Goal: Information Seeking & Learning: Learn about a topic

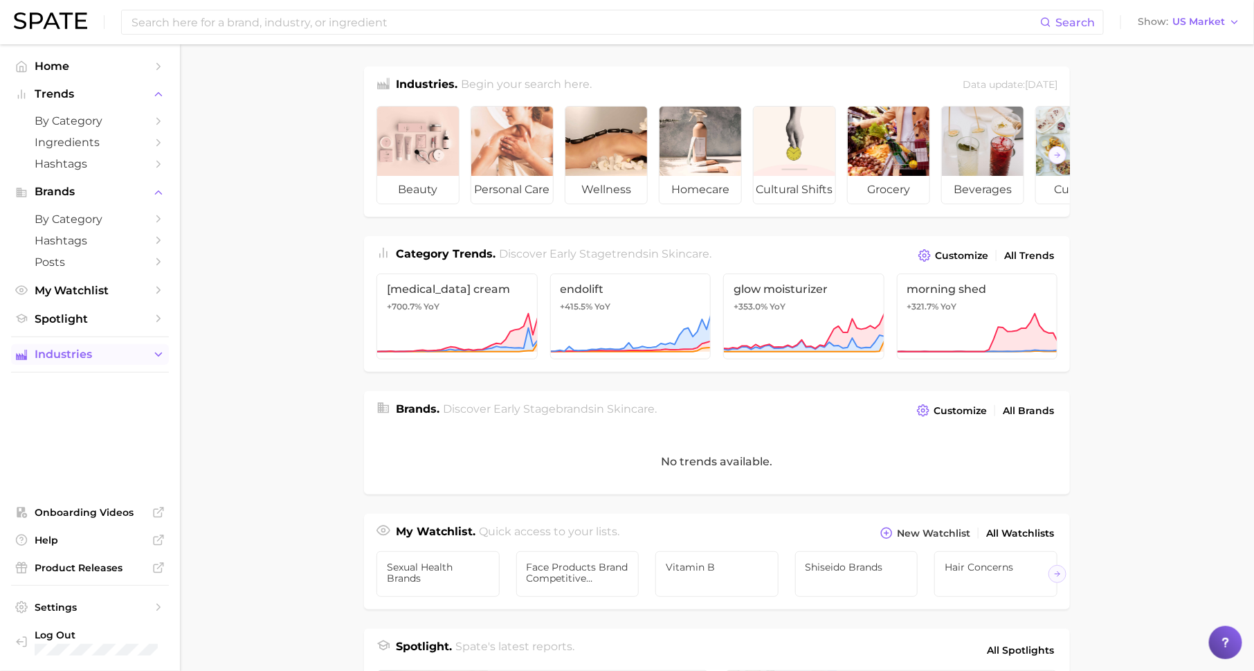
click at [131, 357] on span "Industries" at bounding box center [90, 354] width 111 height 12
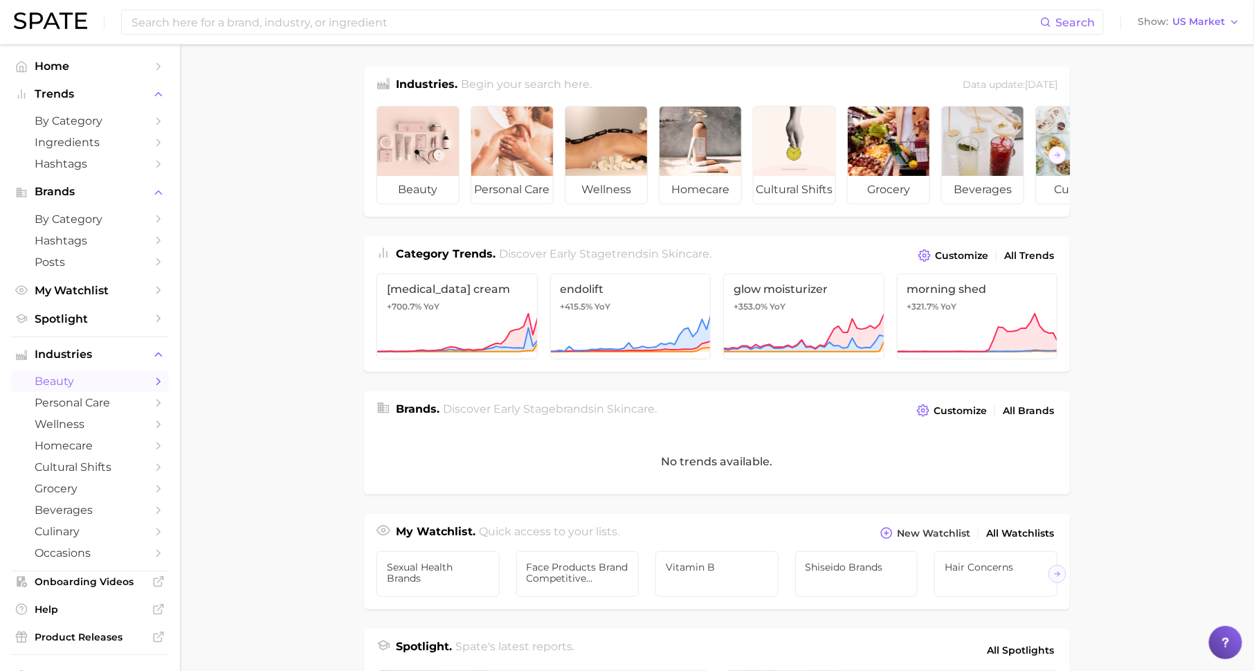
click at [158, 375] on link "beauty" at bounding box center [90, 380] width 158 height 21
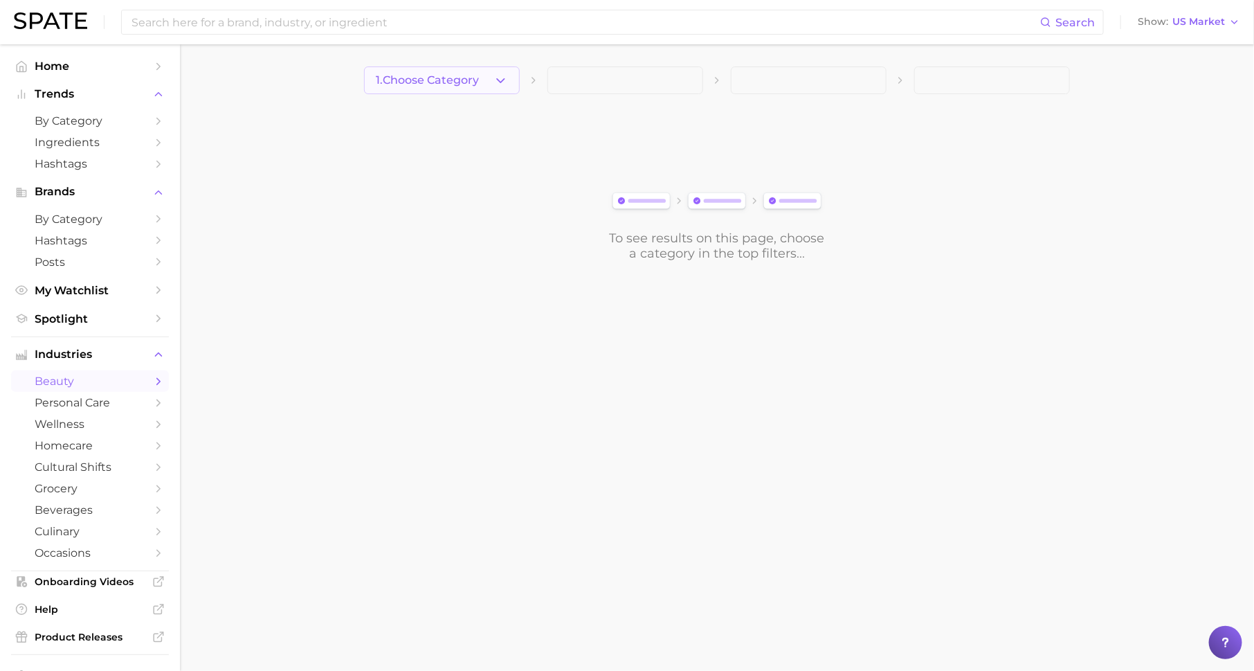
click at [442, 87] on button "1. Choose Category" at bounding box center [442, 80] width 156 height 28
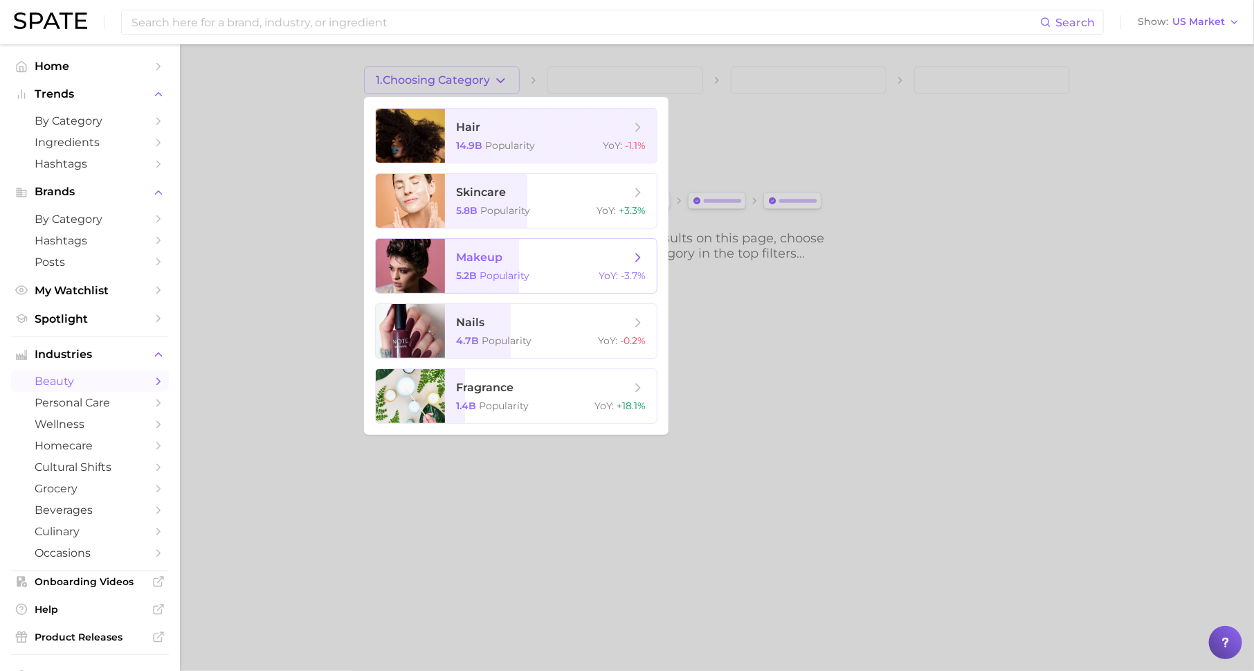
click at [500, 255] on span "makeup" at bounding box center [479, 257] width 46 height 13
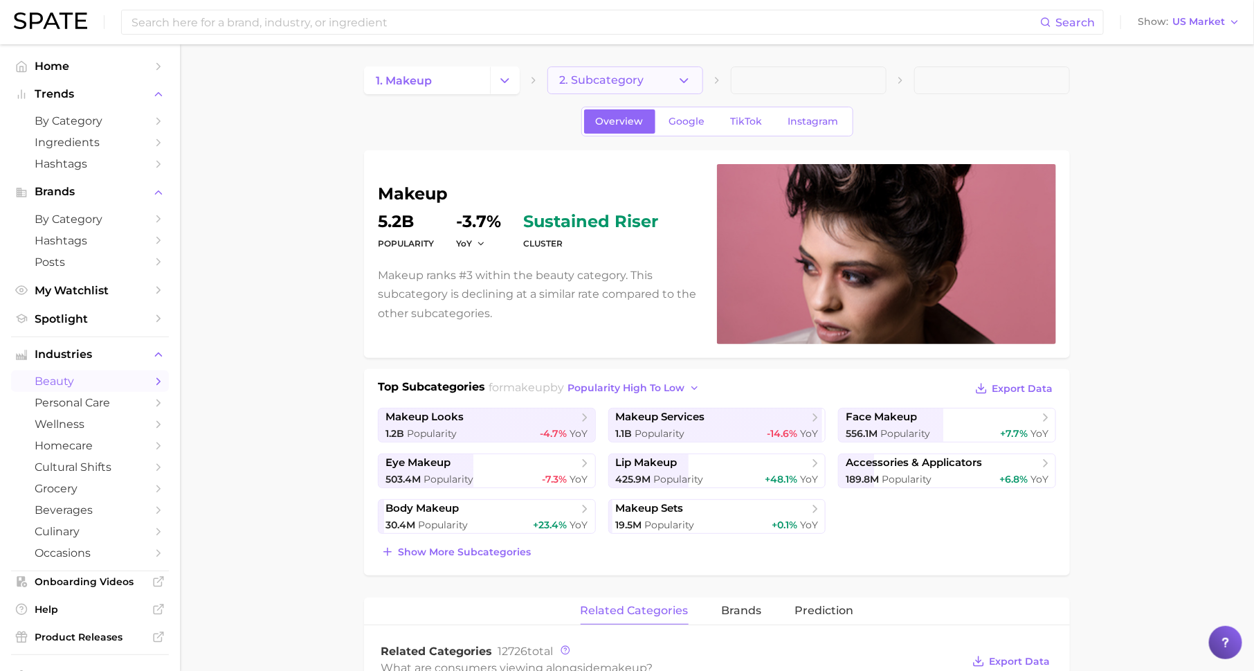
click at [676, 80] on button "2. Subcategory" at bounding box center [625, 80] width 156 height 28
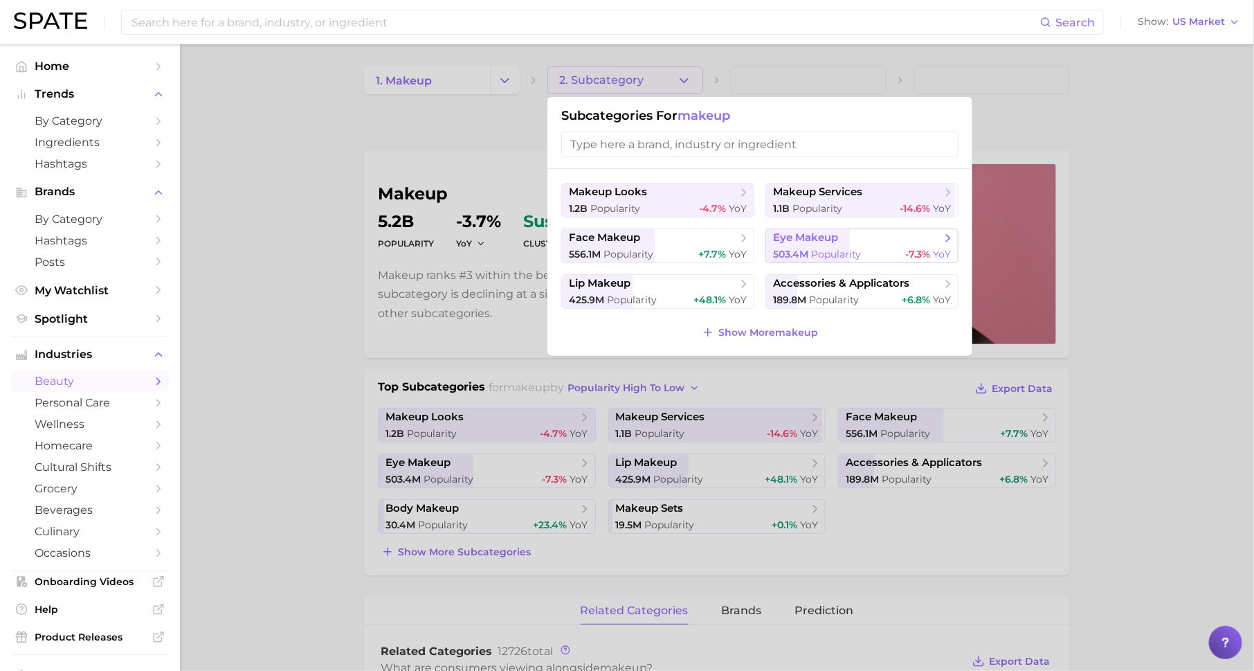
click at [786, 248] on span "503.4m" at bounding box center [790, 254] width 35 height 12
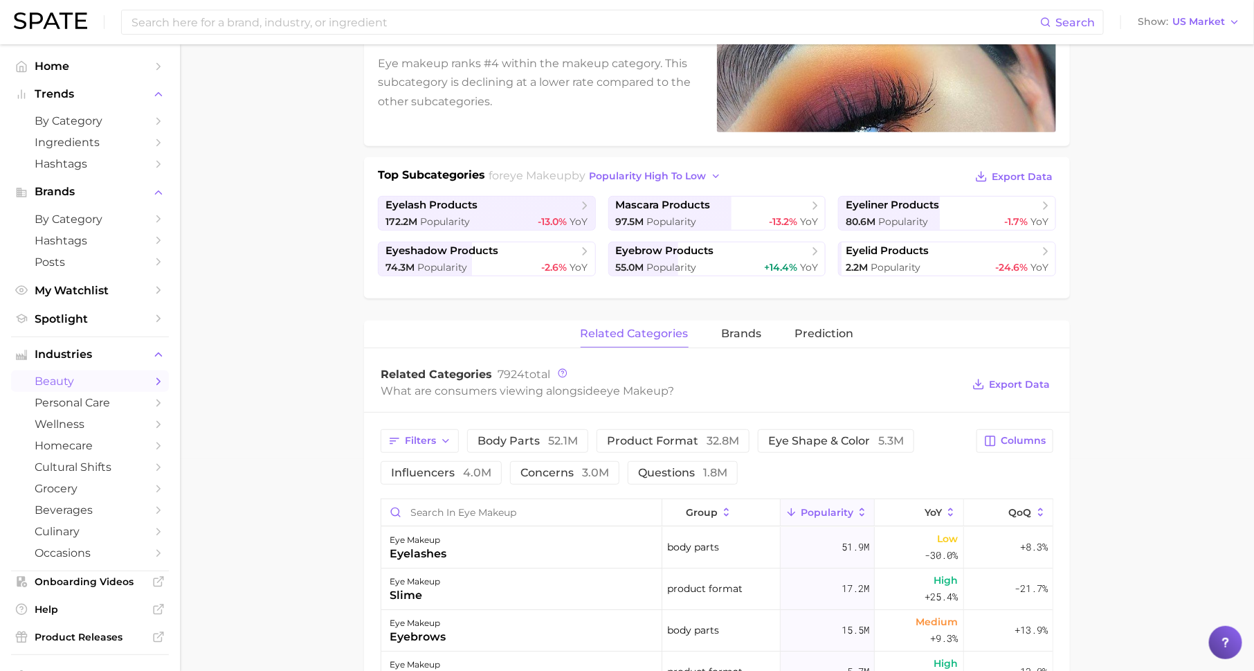
scroll to position [403, 0]
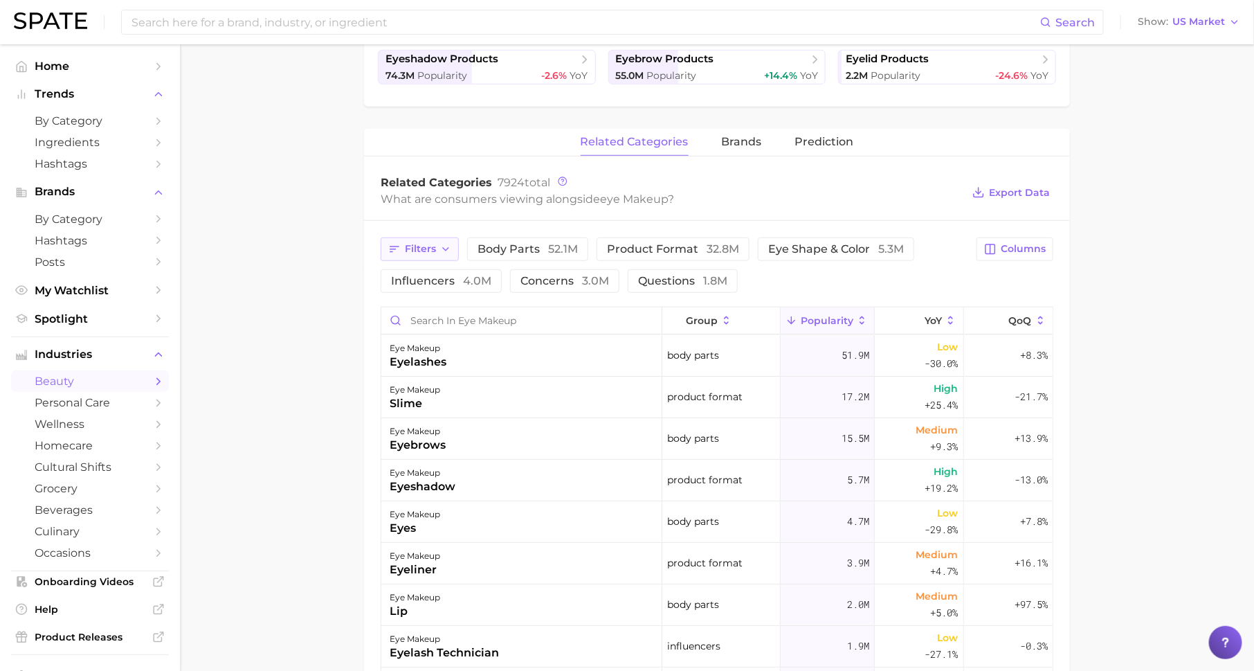
click at [420, 244] on span "Filters" at bounding box center [420, 249] width 31 height 12
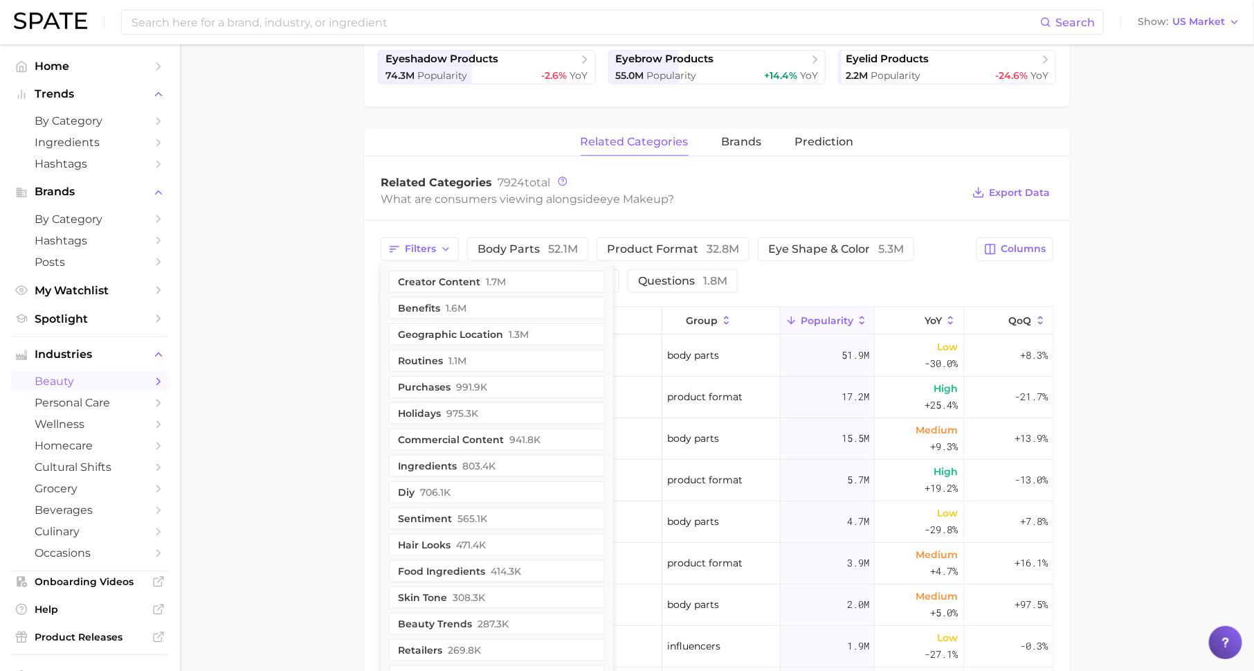
click at [354, 280] on main "1. makeup 2. eye makeup 3. Subcategory Overview Google TikTok Instagram eye mak…" at bounding box center [717, 352] width 1074 height 1422
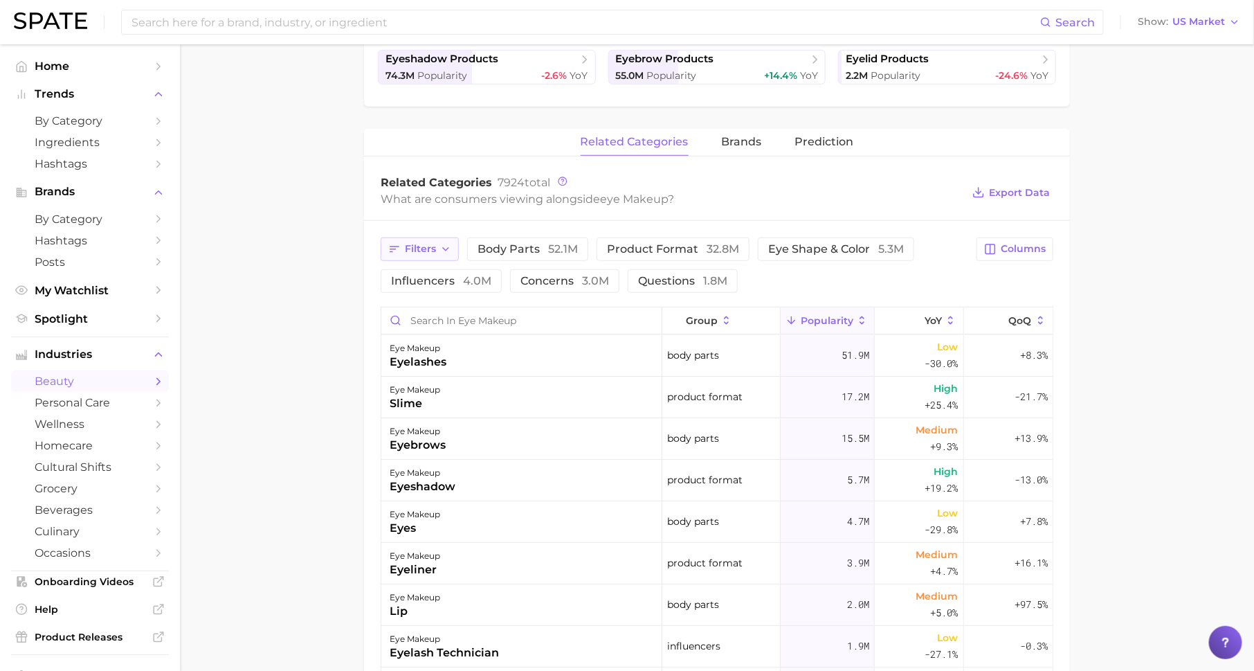
click at [426, 247] on span "Filters" at bounding box center [420, 249] width 31 height 12
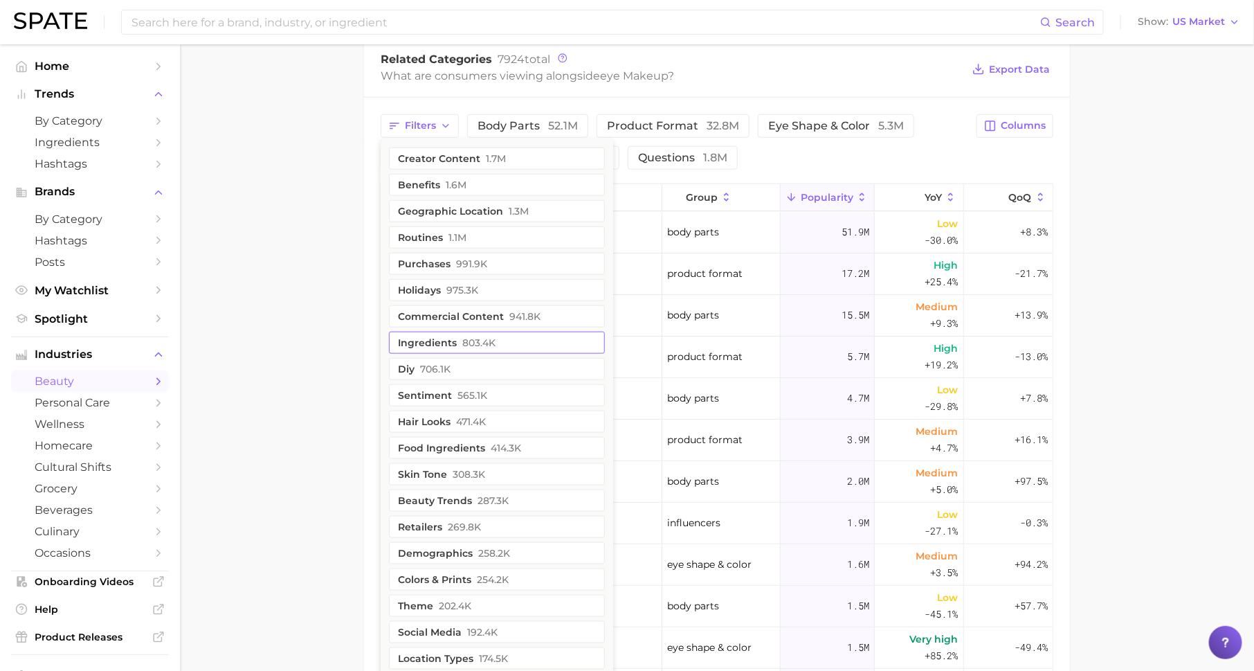
scroll to position [530, 0]
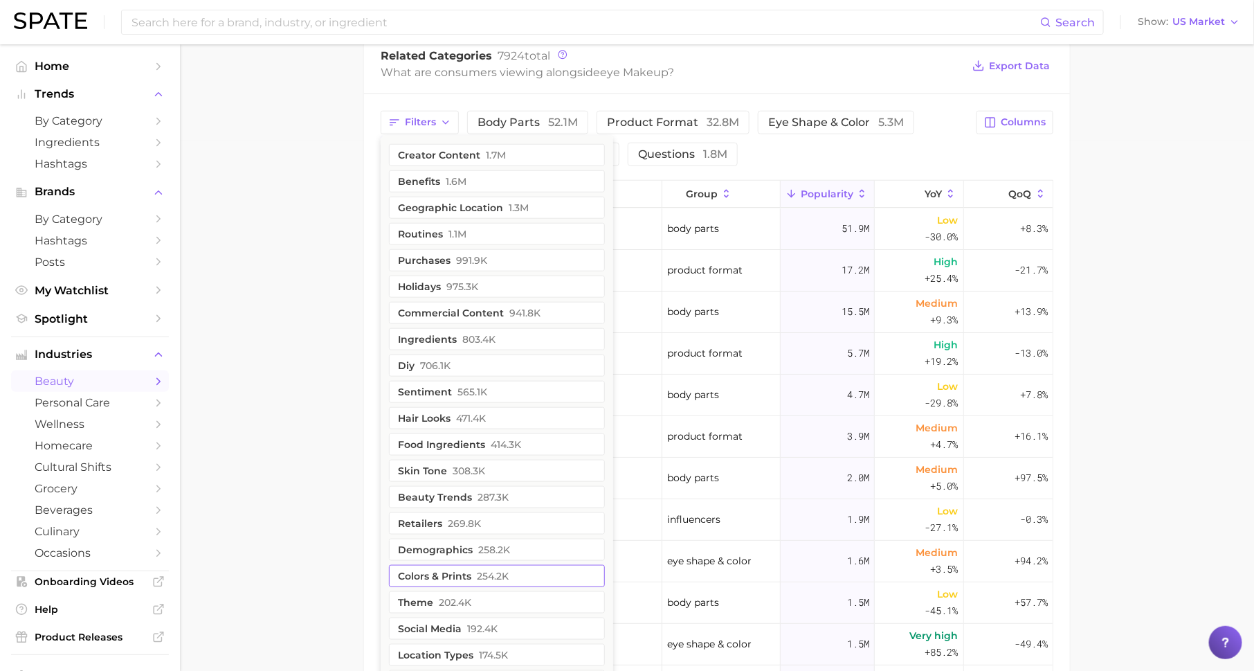
click at [460, 571] on button "colors & prints 254.2k" at bounding box center [497, 576] width 216 height 22
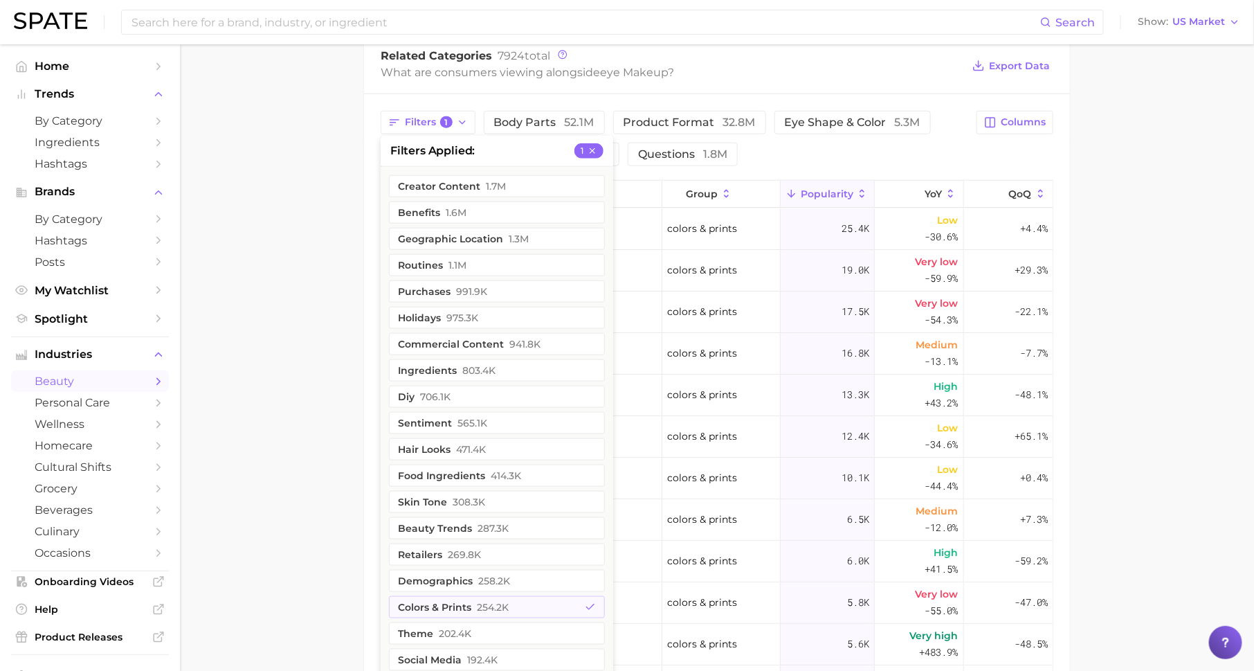
click at [354, 513] on main "1. makeup 2. eye makeup 3. Subcategory Overview Google TikTok Instagram eye mak…" at bounding box center [717, 225] width 1074 height 1422
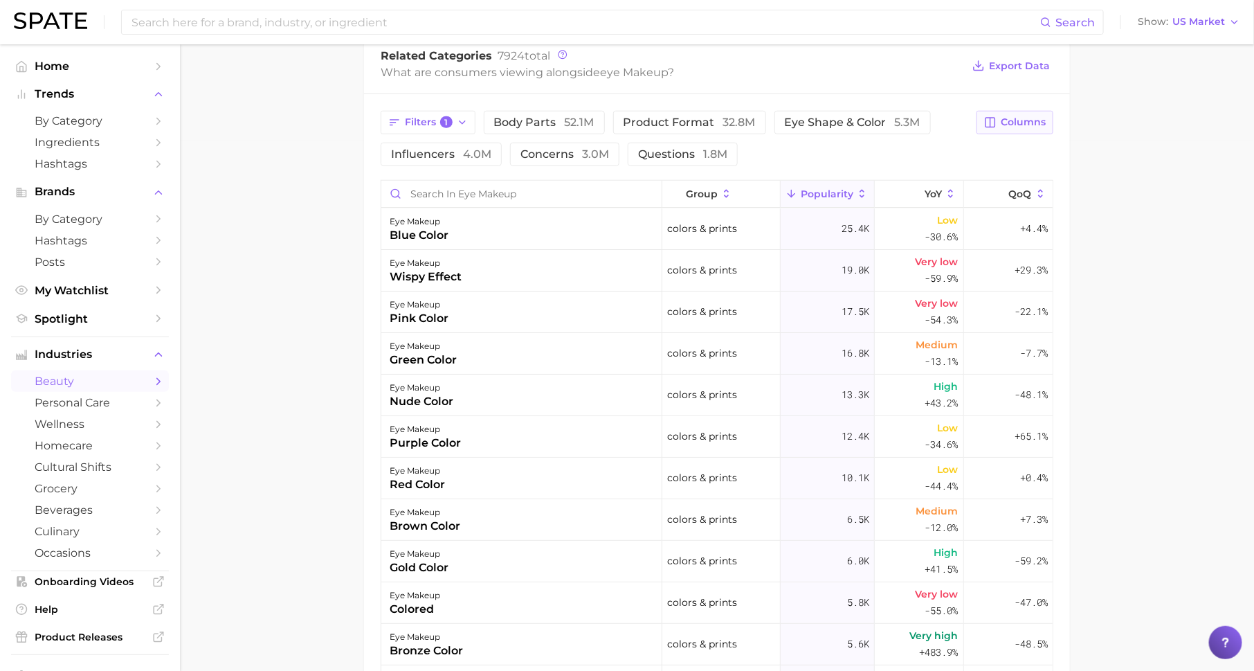
click at [991, 118] on icon "button" at bounding box center [990, 123] width 10 height 10
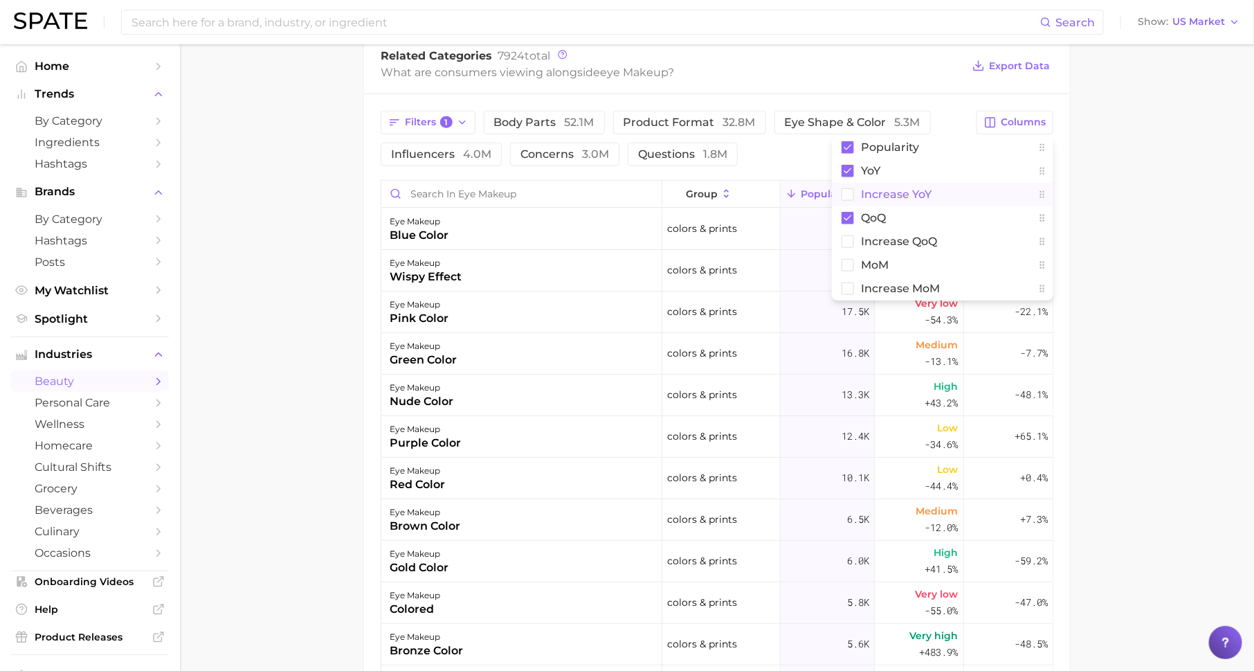
click at [924, 189] on span "Increase YoY" at bounding box center [896, 194] width 71 height 12
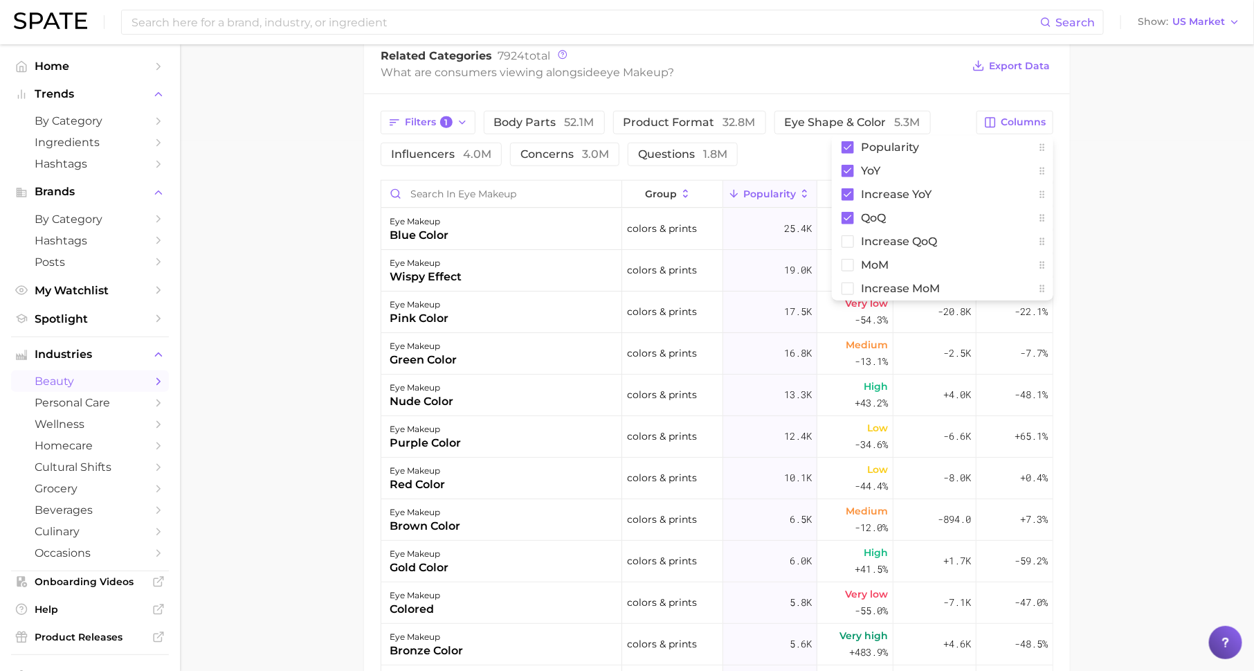
click at [776, 142] on div "Filters 1 body parts 52.1m product format 32.8m eye shape & color 5.3m influenc…" at bounding box center [675, 138] width 588 height 55
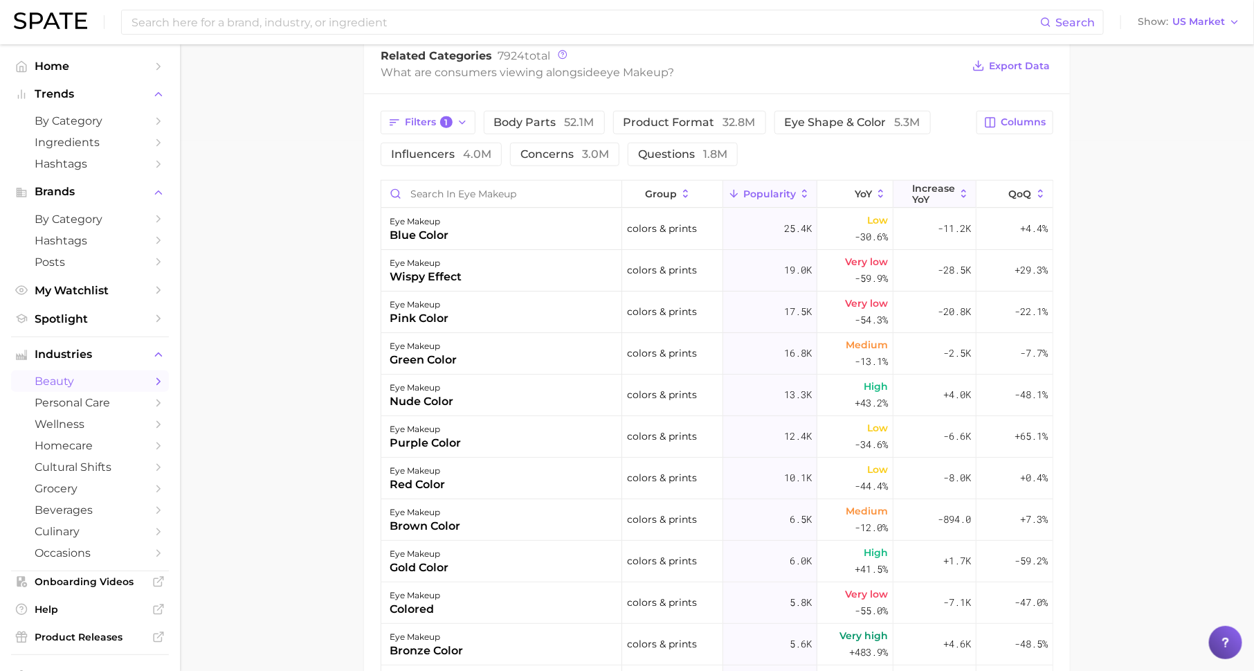
click at [917, 188] on span "Increase YoY" at bounding box center [933, 194] width 43 height 22
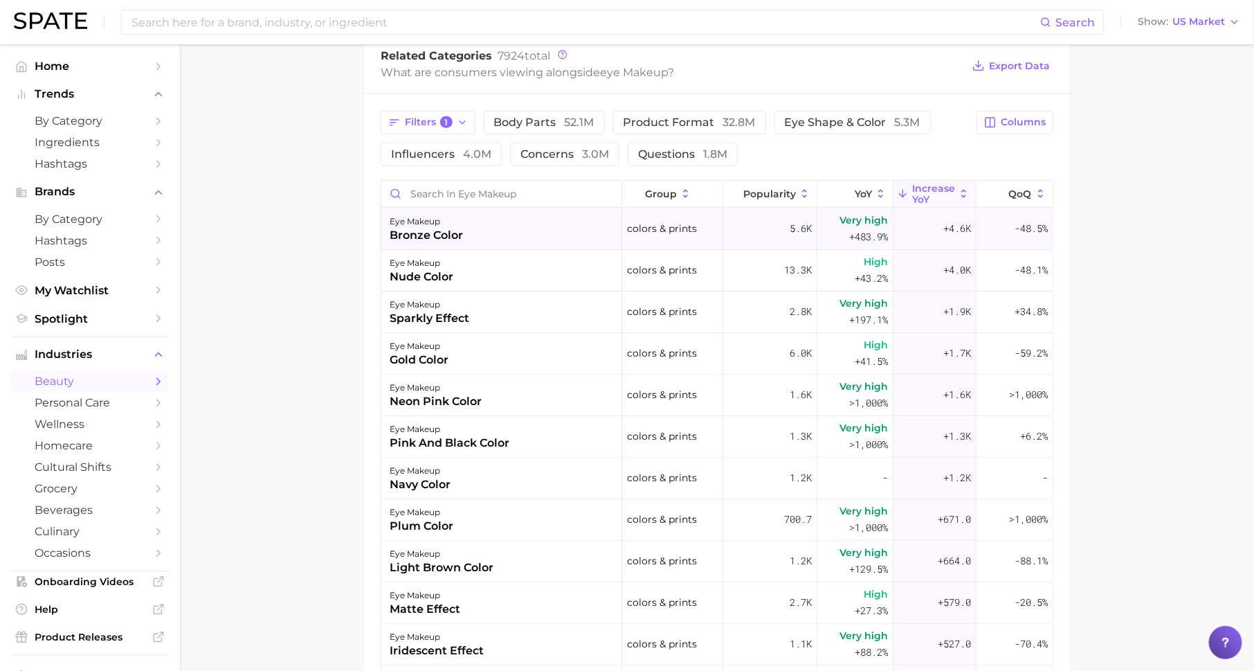
click at [439, 235] on div "bronze color" at bounding box center [426, 235] width 73 height 17
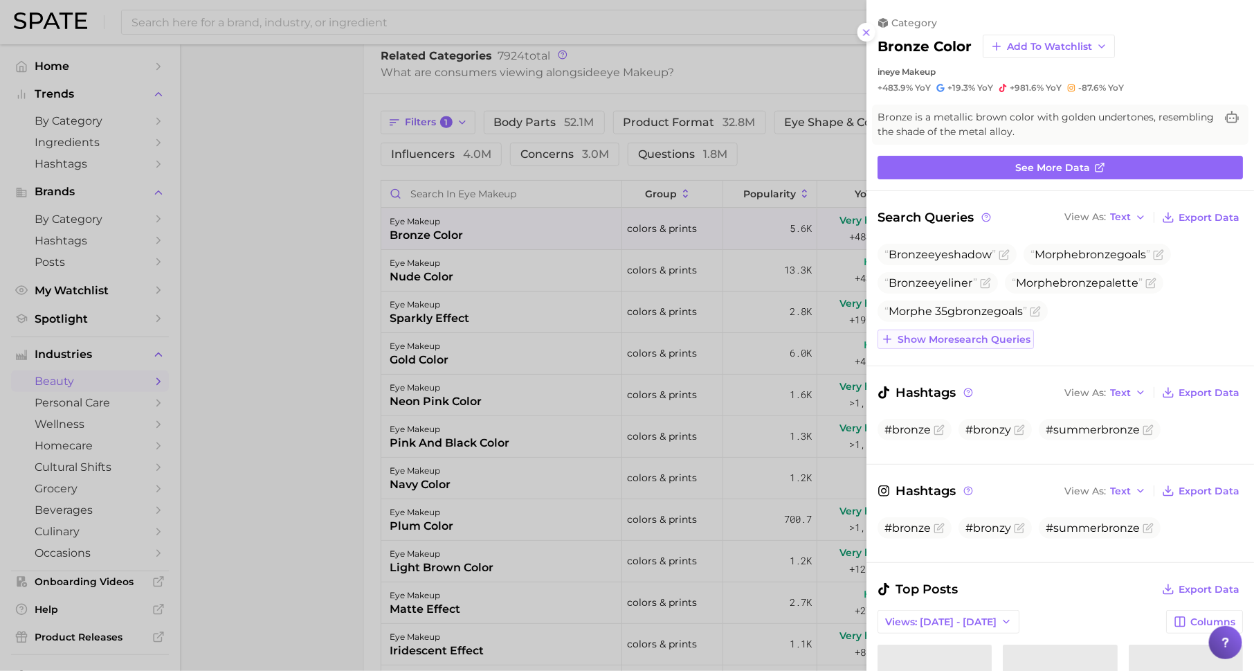
click at [946, 340] on span "Show more search queries" at bounding box center [964, 340] width 133 height 12
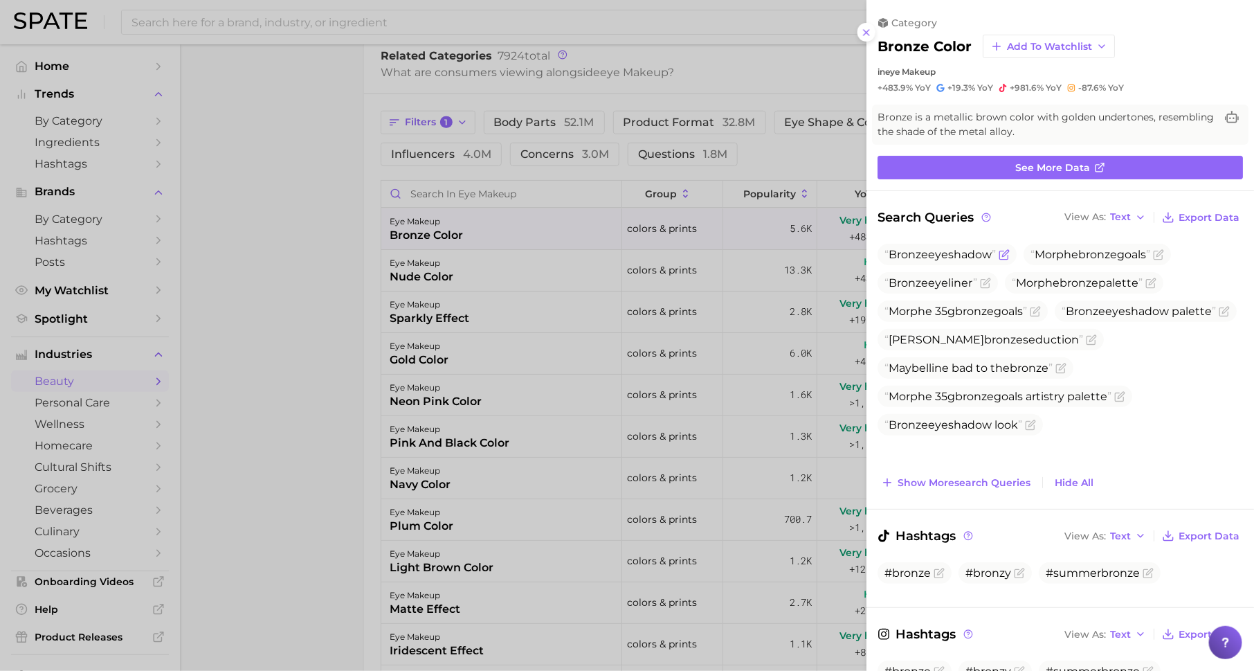
drag, startPoint x: 917, startPoint y: 255, endPoint x: 986, endPoint y: 255, distance: 69.2
click at [986, 255] on span "Bronze eyeshadow" at bounding box center [939, 254] width 111 height 13
drag, startPoint x: 930, startPoint y: 284, endPoint x: 953, endPoint y: 284, distance: 22.8
click at [953, 284] on span "Bronze eyeliner" at bounding box center [930, 282] width 93 height 13
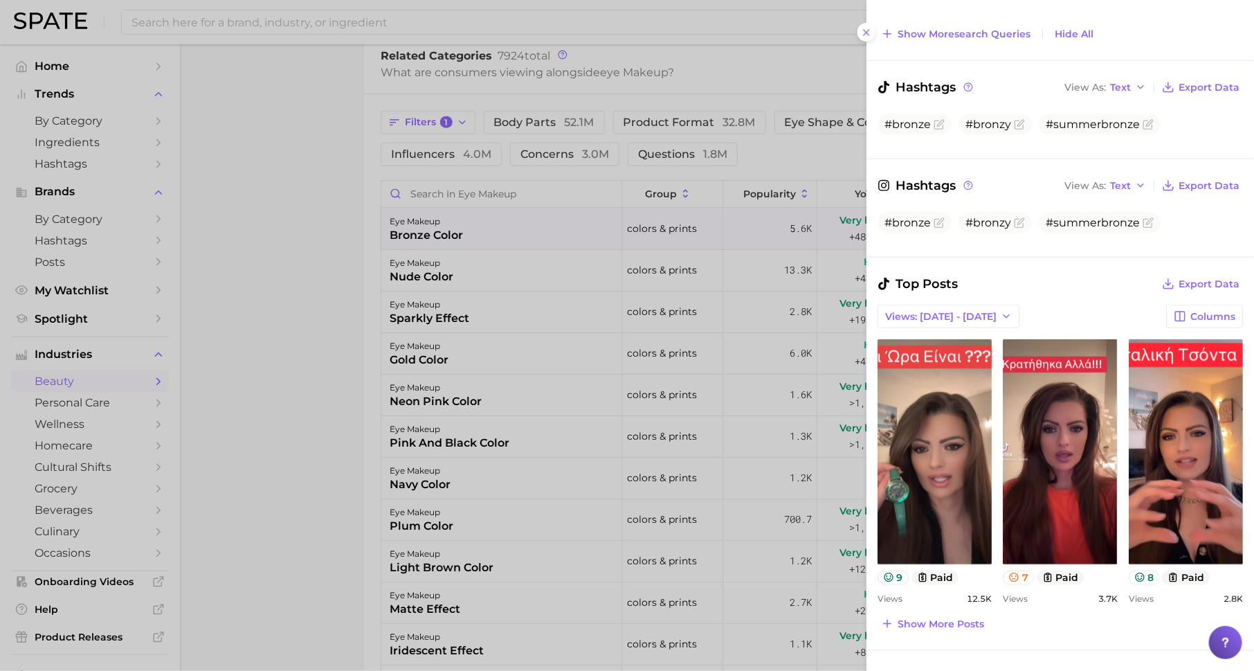
scroll to position [526, 0]
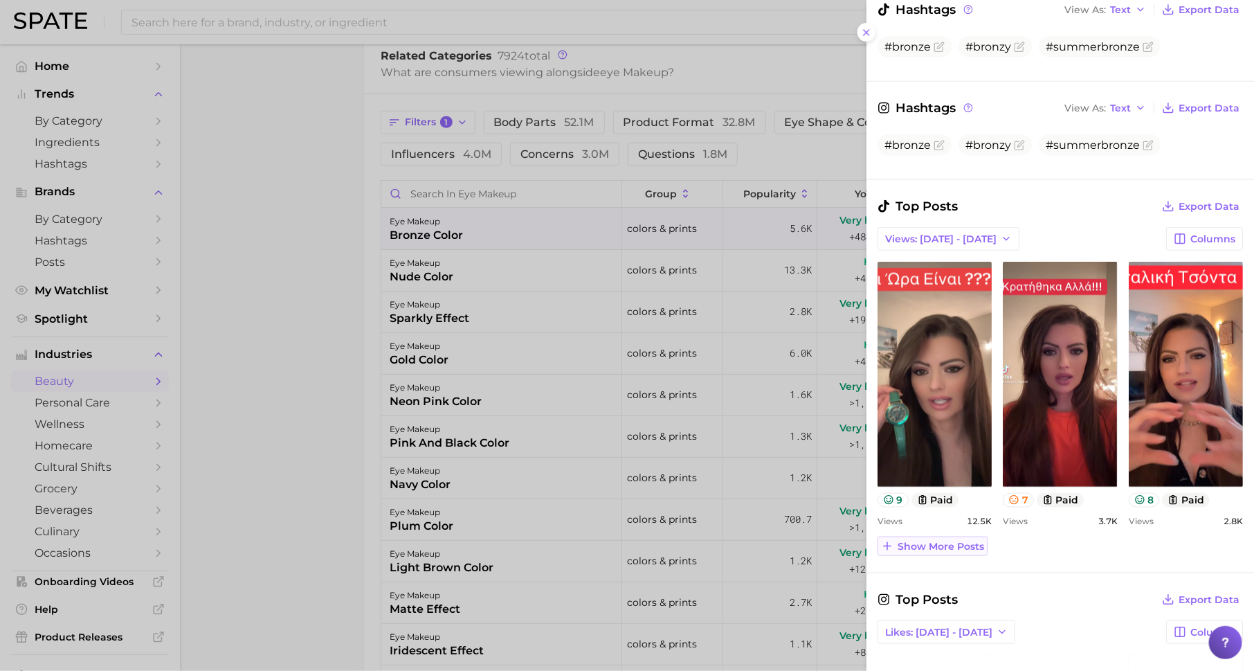
click at [940, 545] on span "Show more posts" at bounding box center [941, 546] width 87 height 12
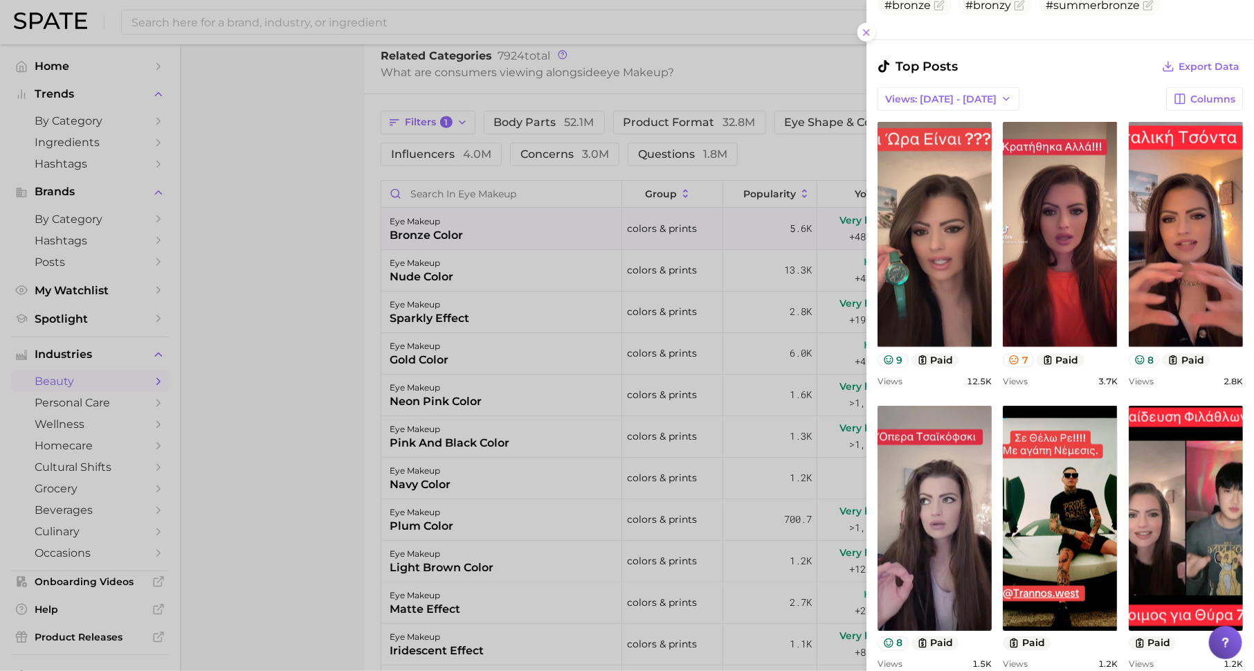
scroll to position [735, 0]
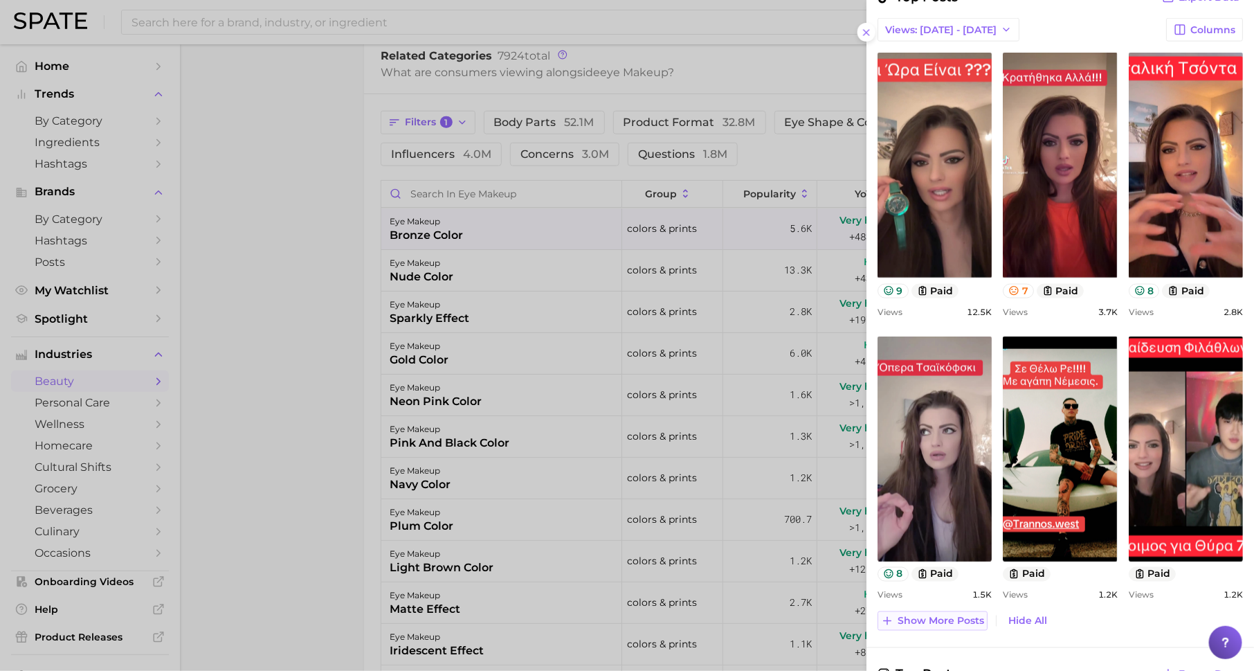
click at [927, 615] on span "Show more posts" at bounding box center [941, 621] width 87 height 12
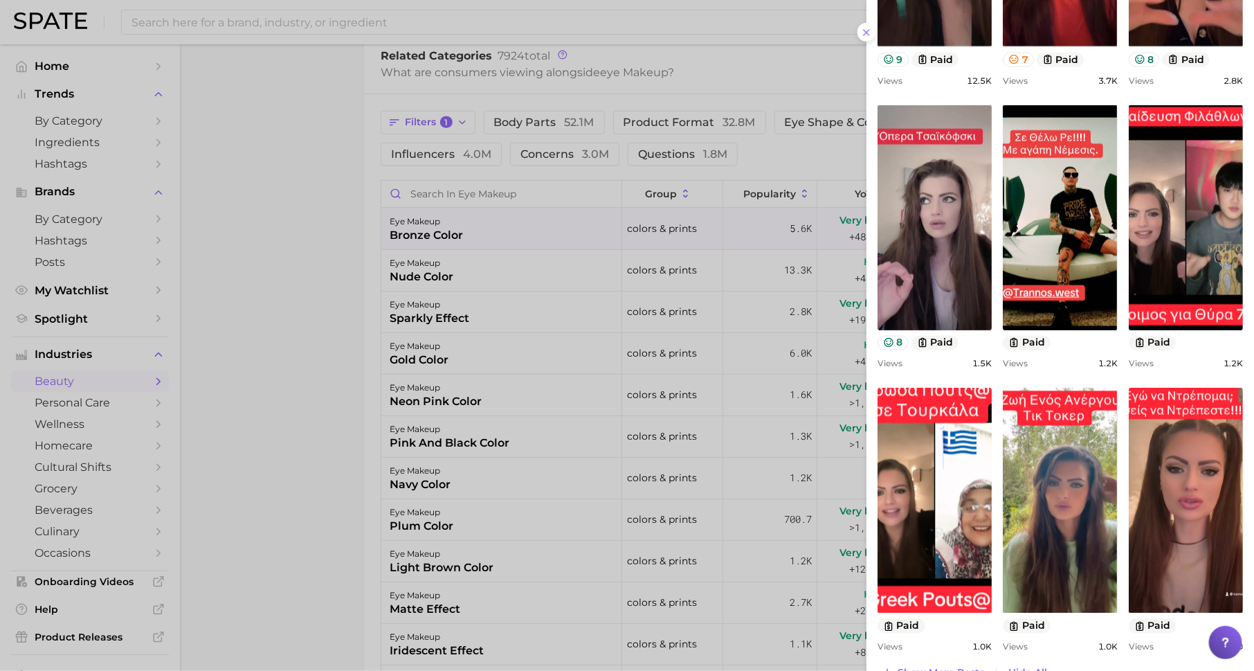
scroll to position [1011, 0]
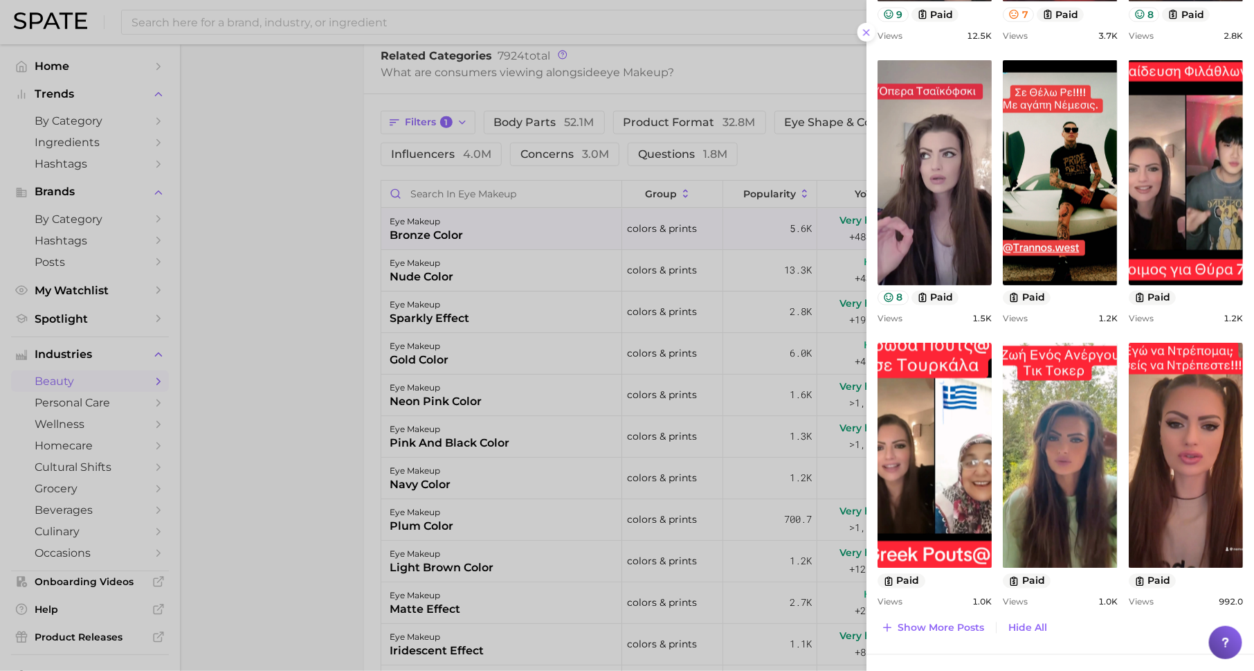
click at [747, 433] on div at bounding box center [627, 335] width 1254 height 671
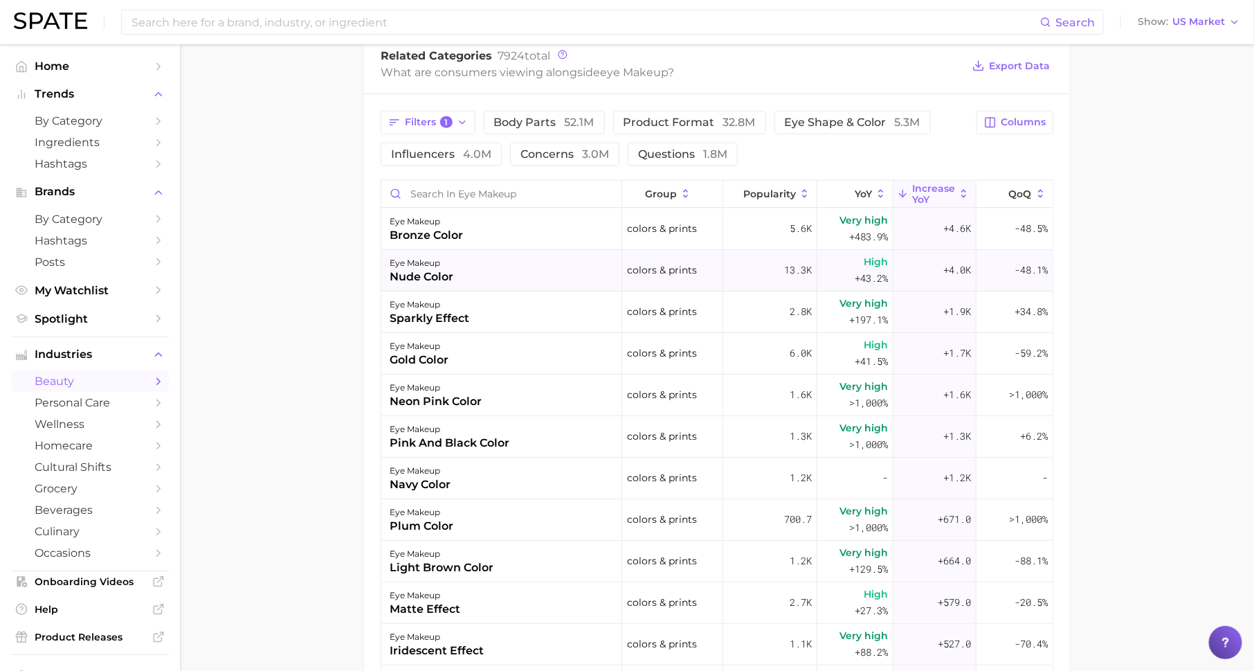
click at [420, 275] on div "nude color" at bounding box center [422, 277] width 64 height 17
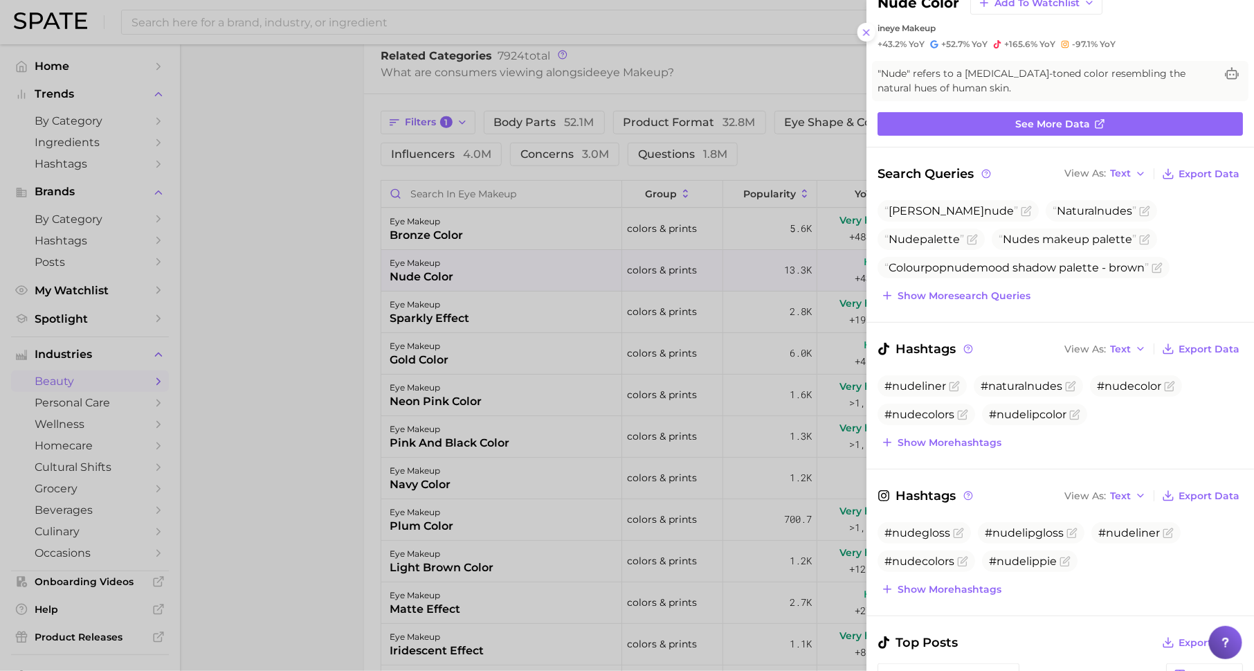
scroll to position [0, 0]
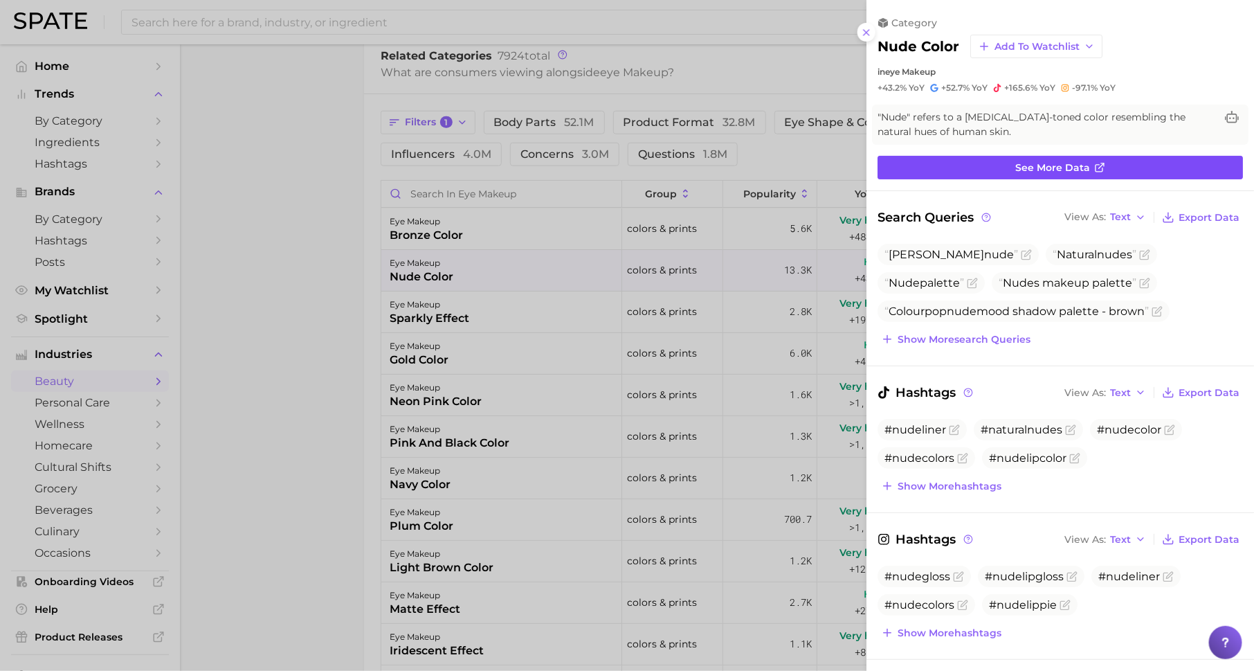
click at [1062, 167] on span "See more data" at bounding box center [1052, 168] width 75 height 12
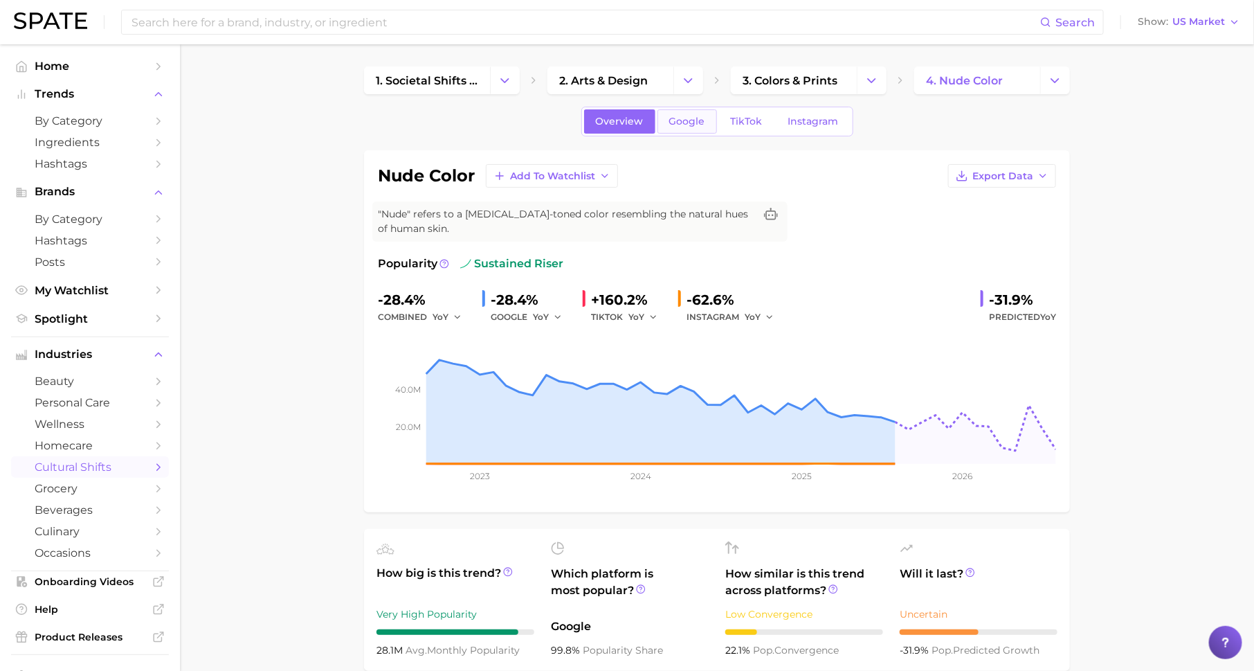
click at [691, 119] on span "Google" at bounding box center [687, 122] width 36 height 12
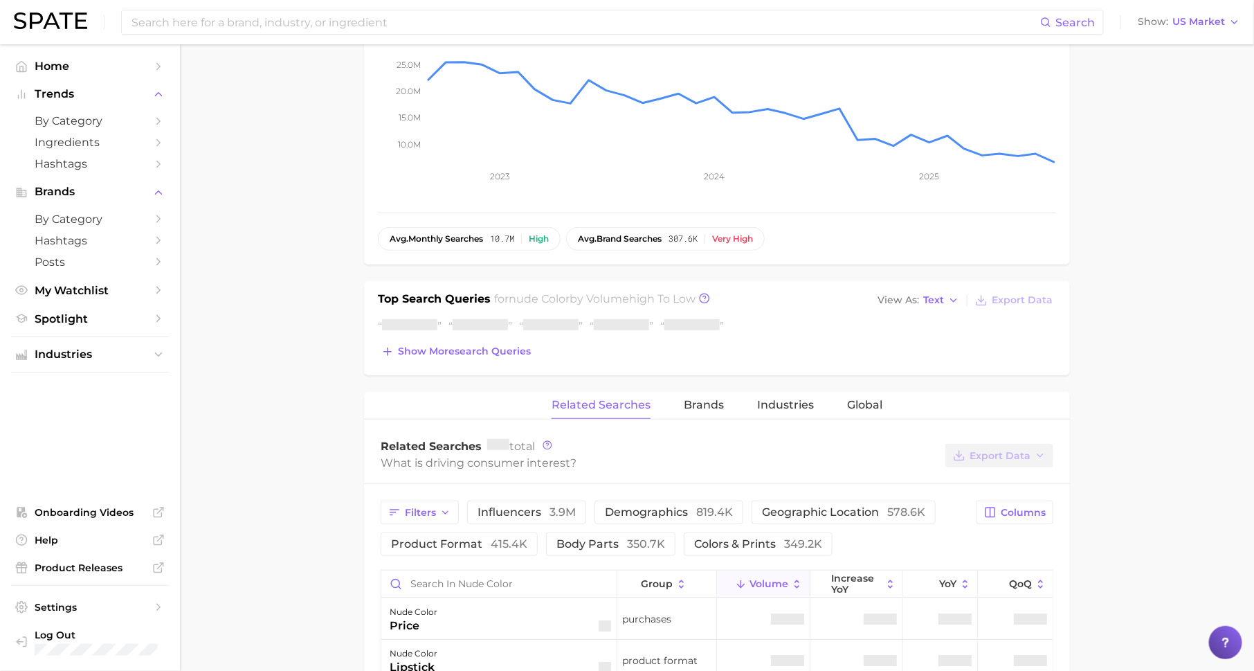
click at [704, 287] on div "nude color Add to Watchlist Export Data "Nude" refers to a [MEDICAL_DATA]-toned…" at bounding box center [717, 555] width 706 height 1401
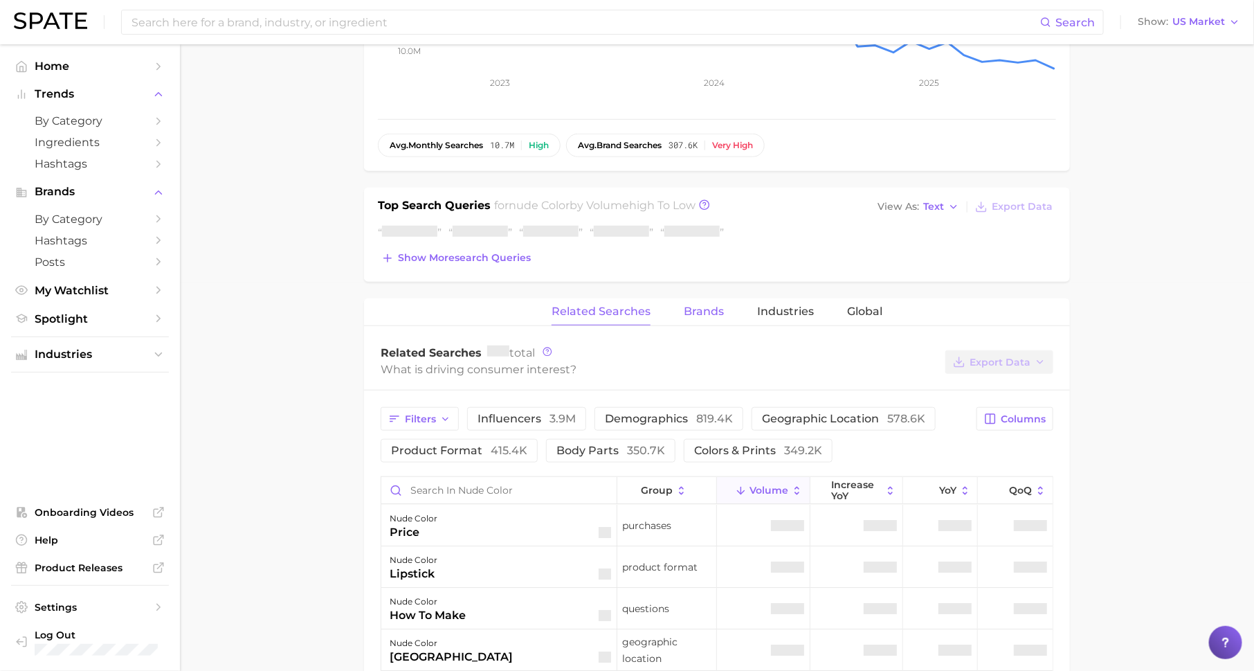
click at [700, 305] on span "Brands" at bounding box center [704, 311] width 40 height 12
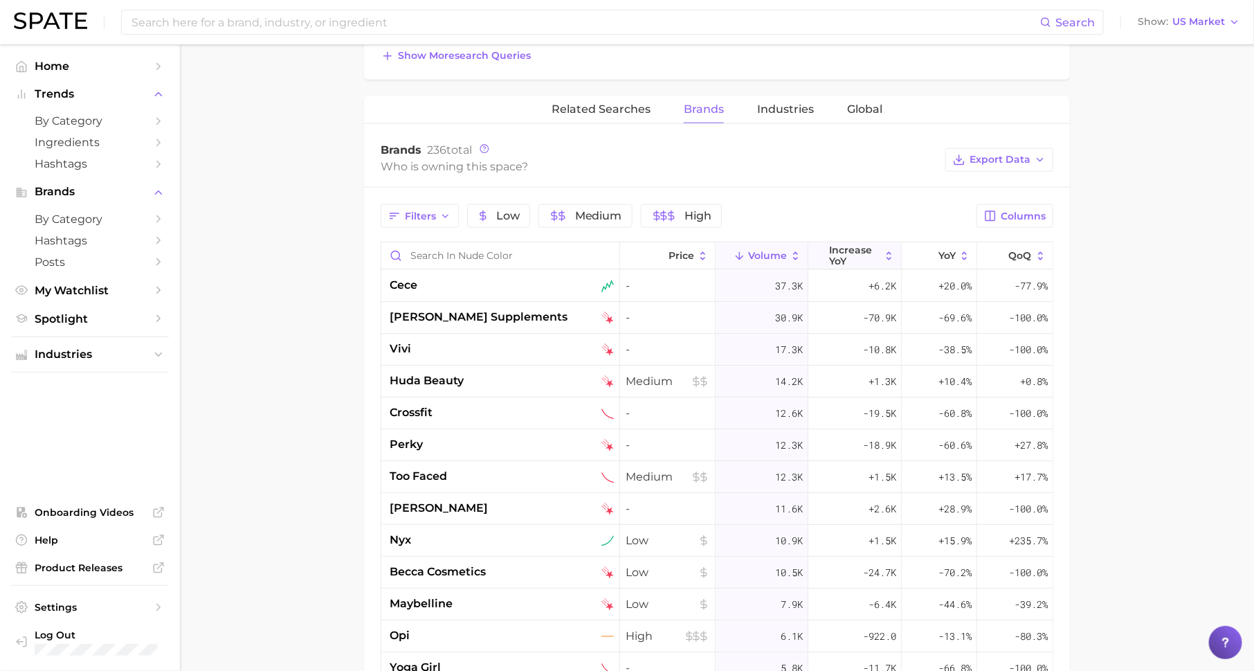
scroll to position [637, 0]
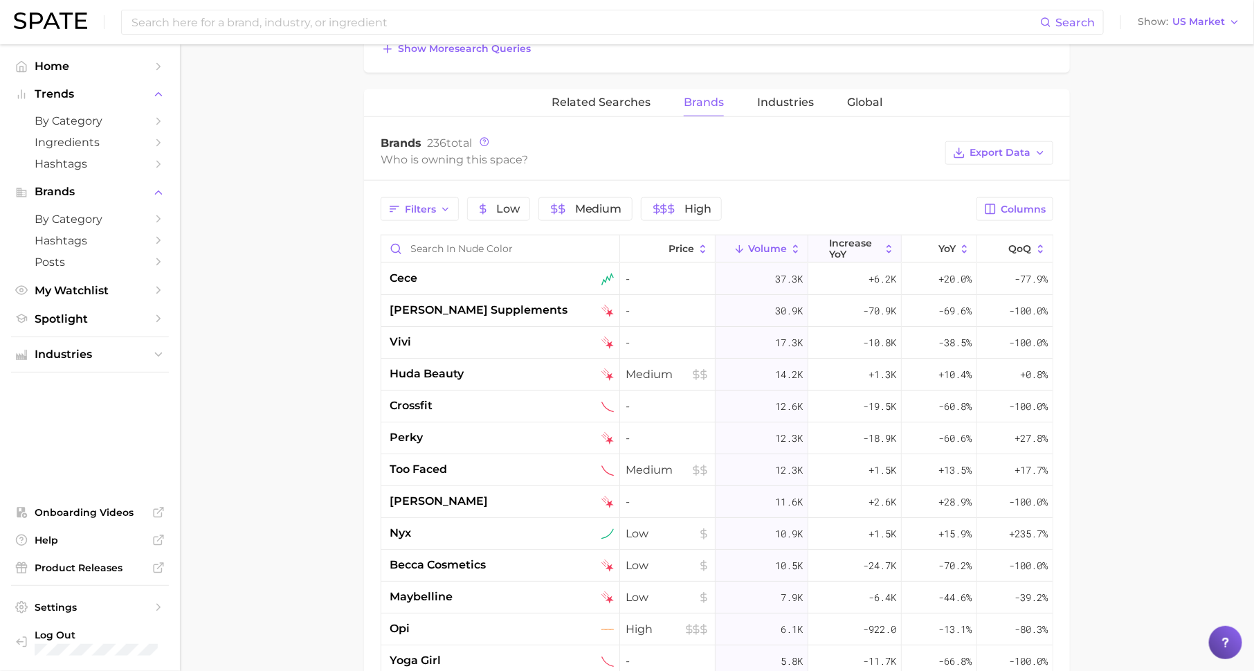
click at [837, 243] on span "increase YoY" at bounding box center [855, 248] width 51 height 22
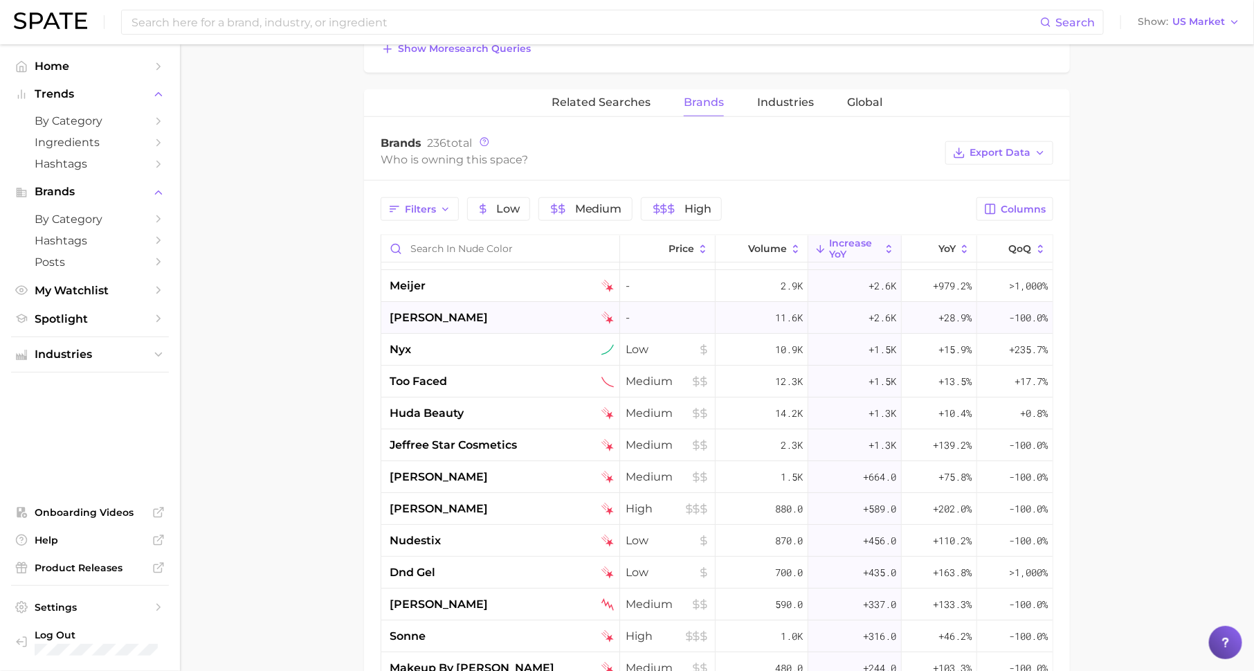
scroll to position [28, 0]
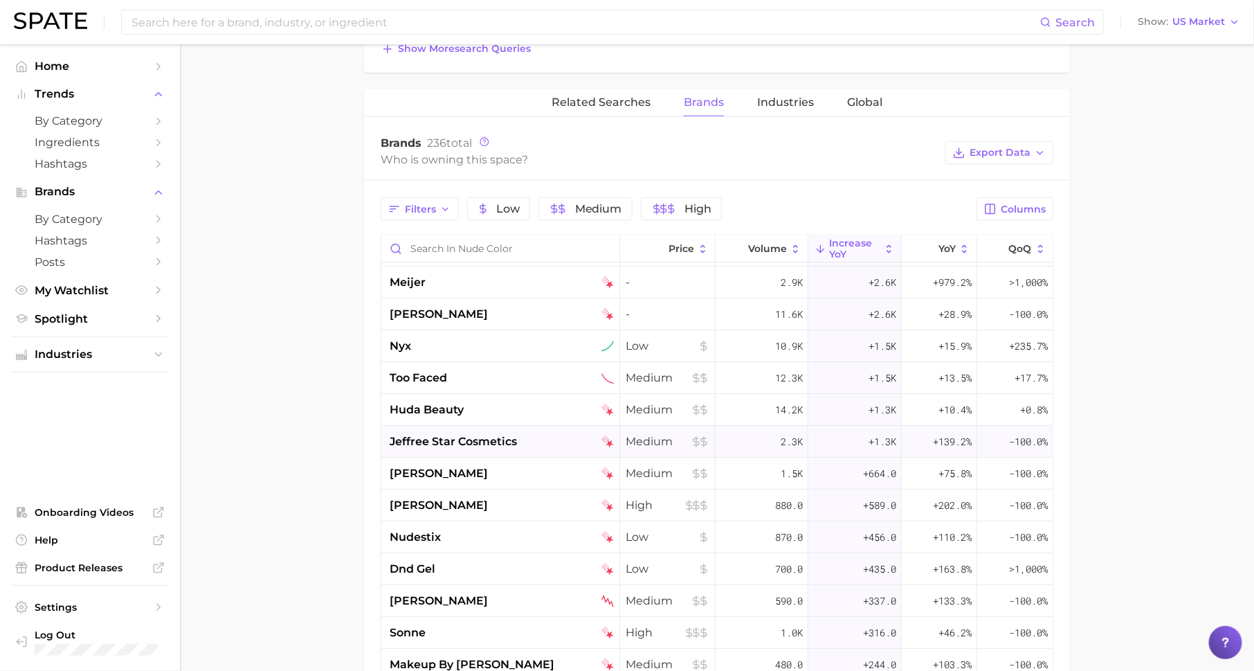
click at [496, 428] on div "jeffree star cosmetics" at bounding box center [500, 442] width 239 height 32
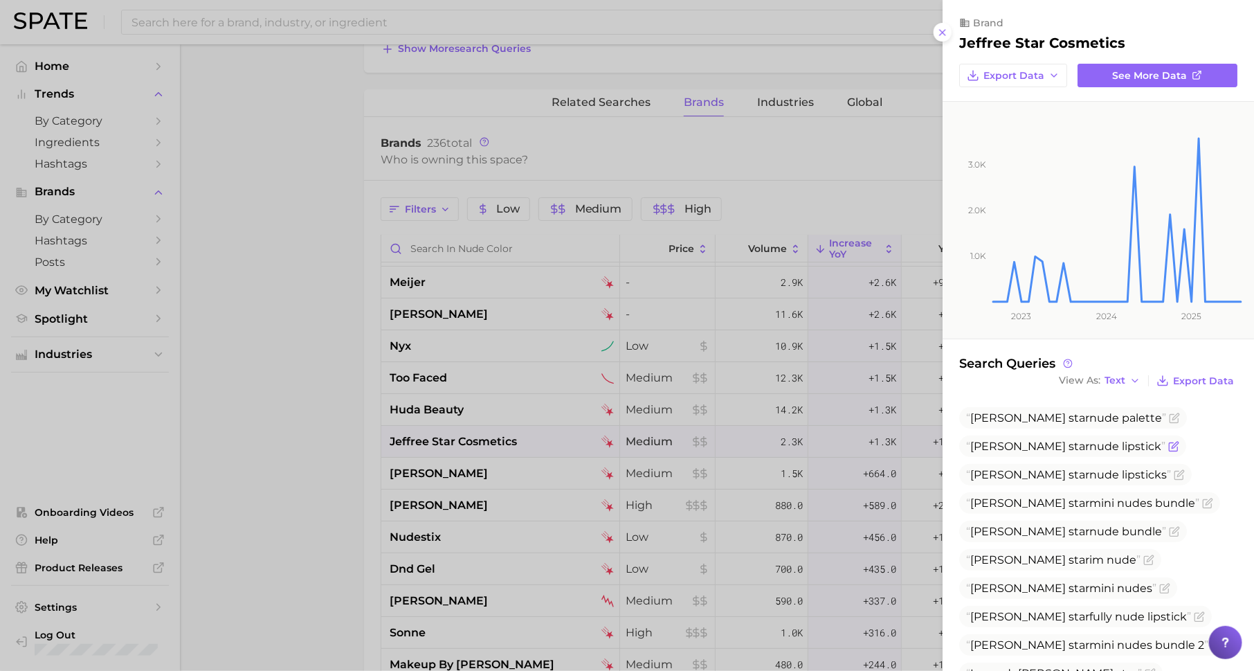
scroll to position [66, 0]
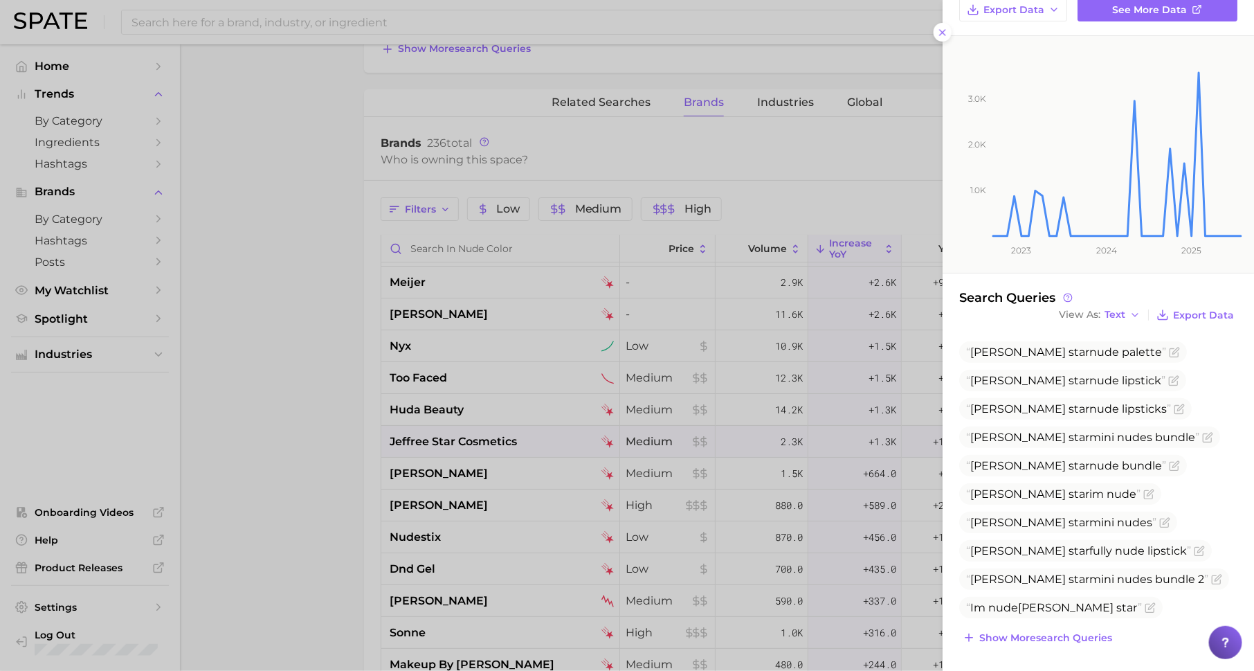
click at [837, 388] on div at bounding box center [627, 335] width 1254 height 671
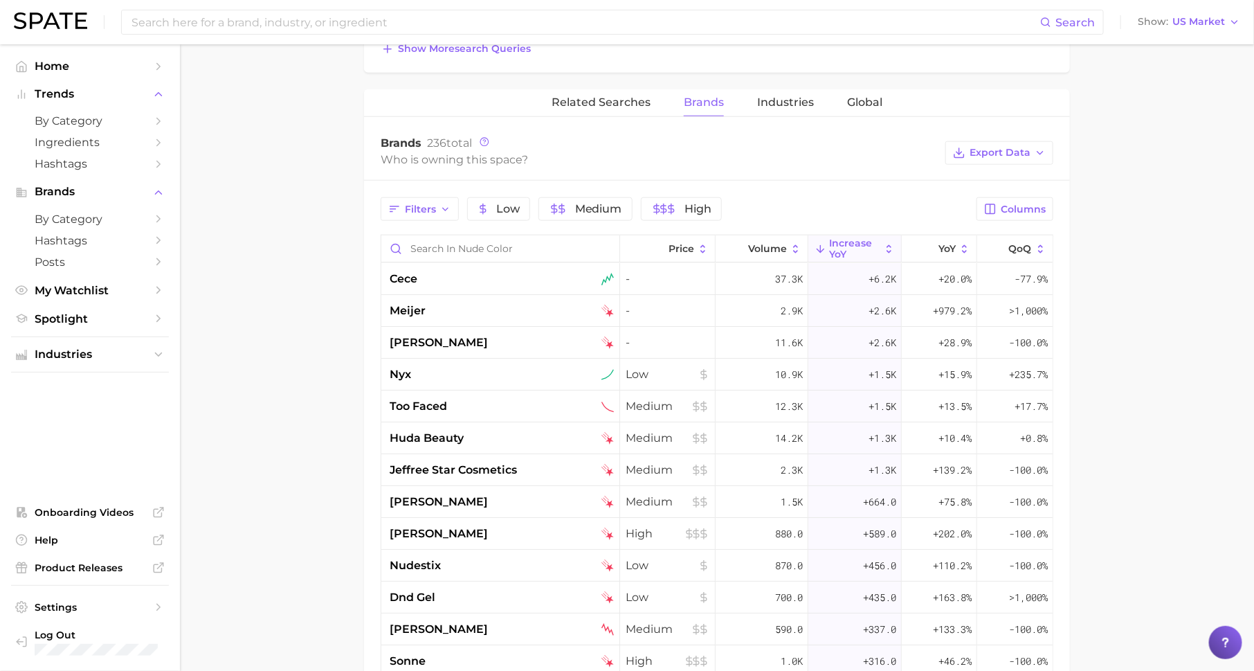
scroll to position [0, 0]
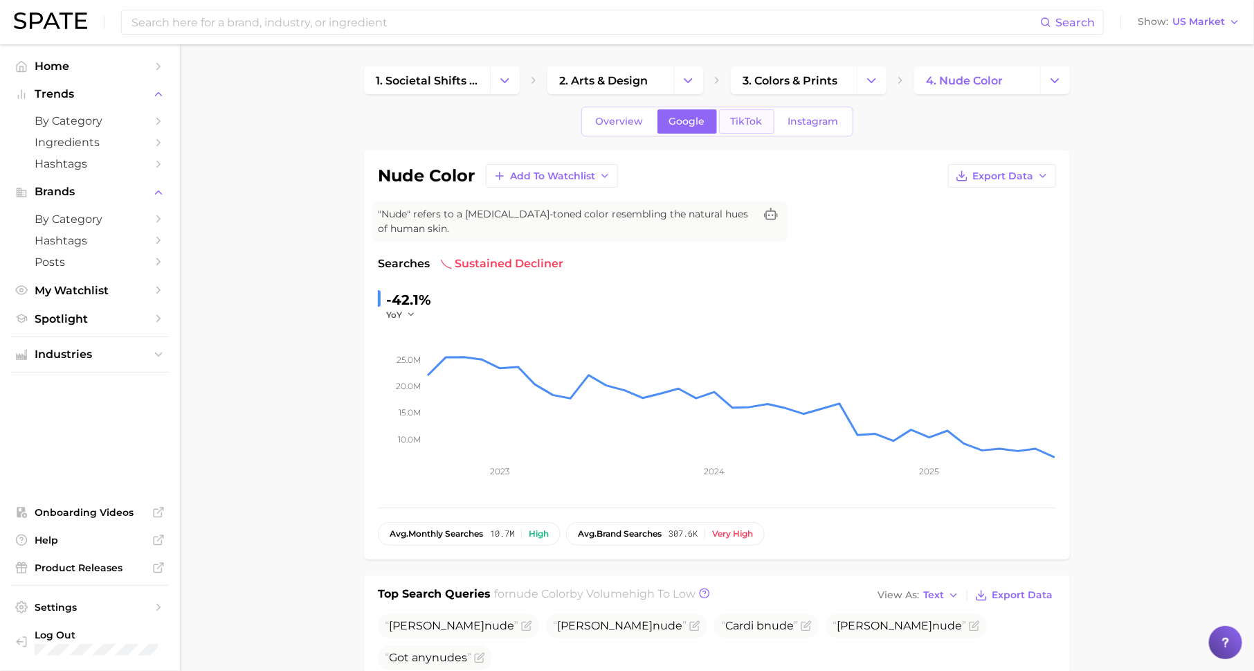
click at [752, 129] on link "TikTok" at bounding box center [746, 121] width 55 height 24
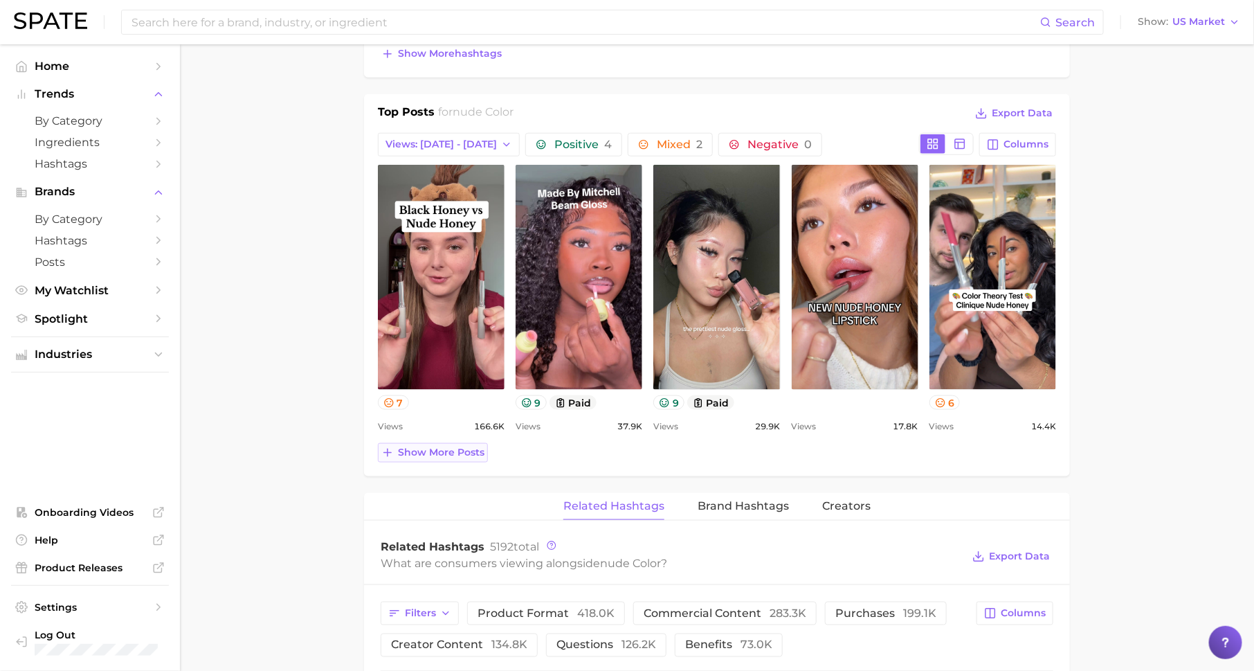
click at [461, 452] on span "Show more posts" at bounding box center [441, 452] width 87 height 12
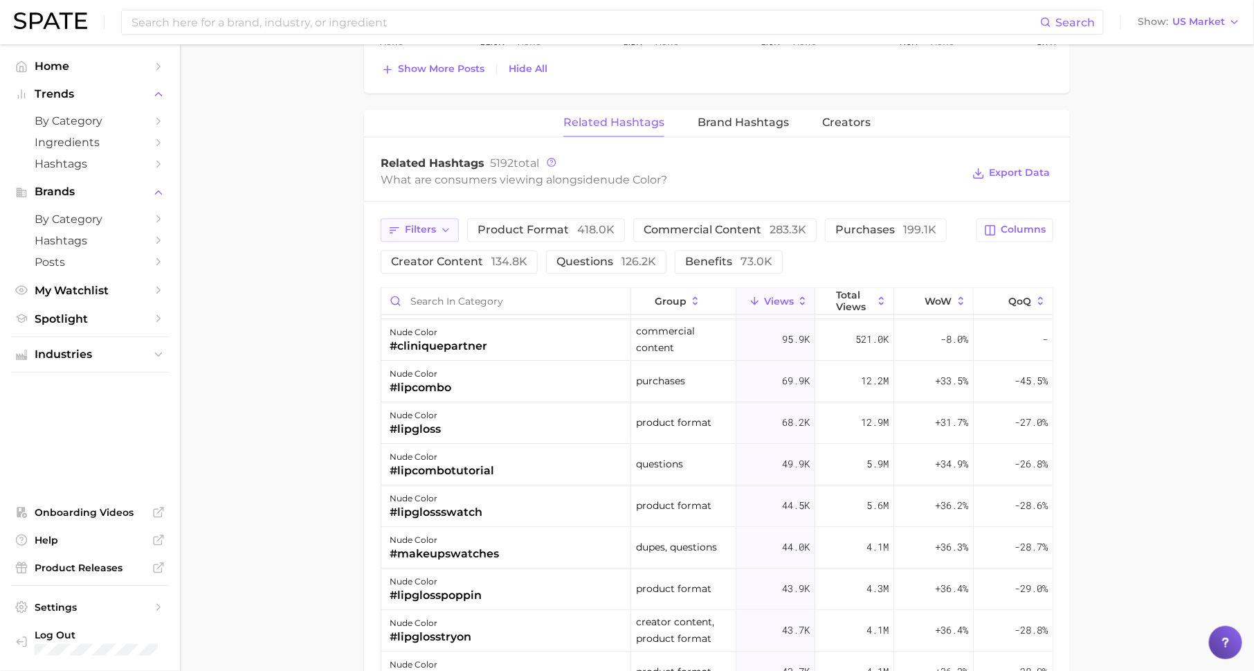
click at [420, 227] on span "Filters" at bounding box center [420, 230] width 31 height 12
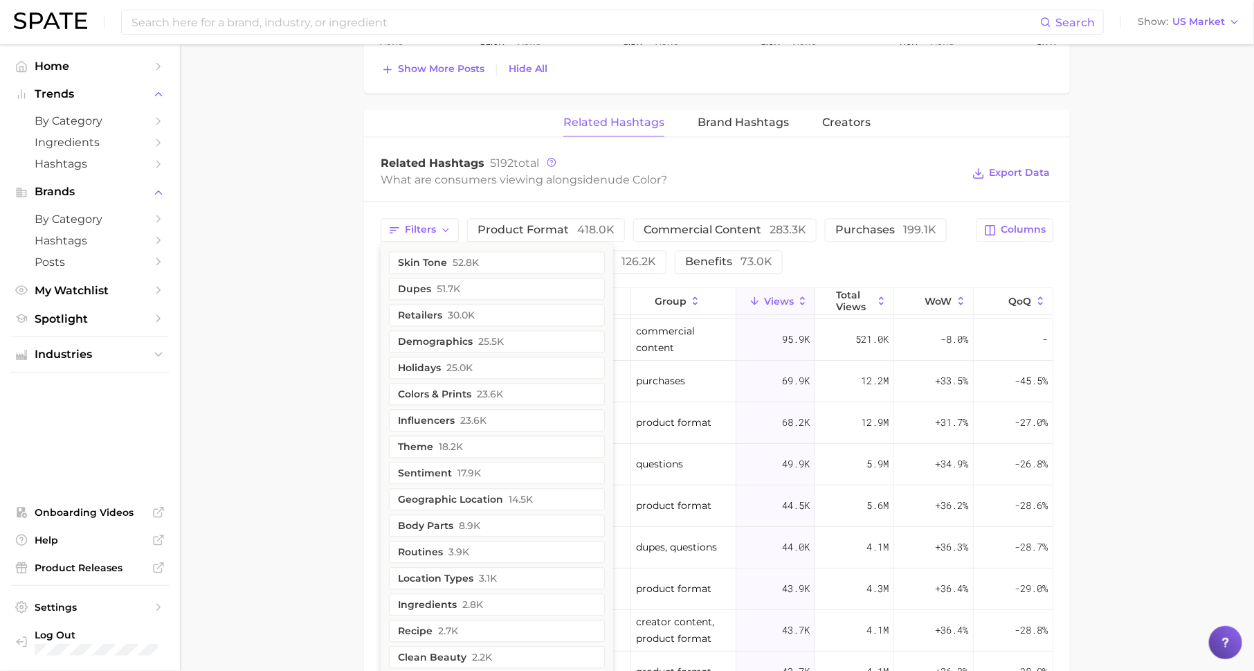
click at [502, 194] on div "Related Hashtags 5192 total What are consumers viewing alongside nude color ? E…" at bounding box center [717, 172] width 706 height 55
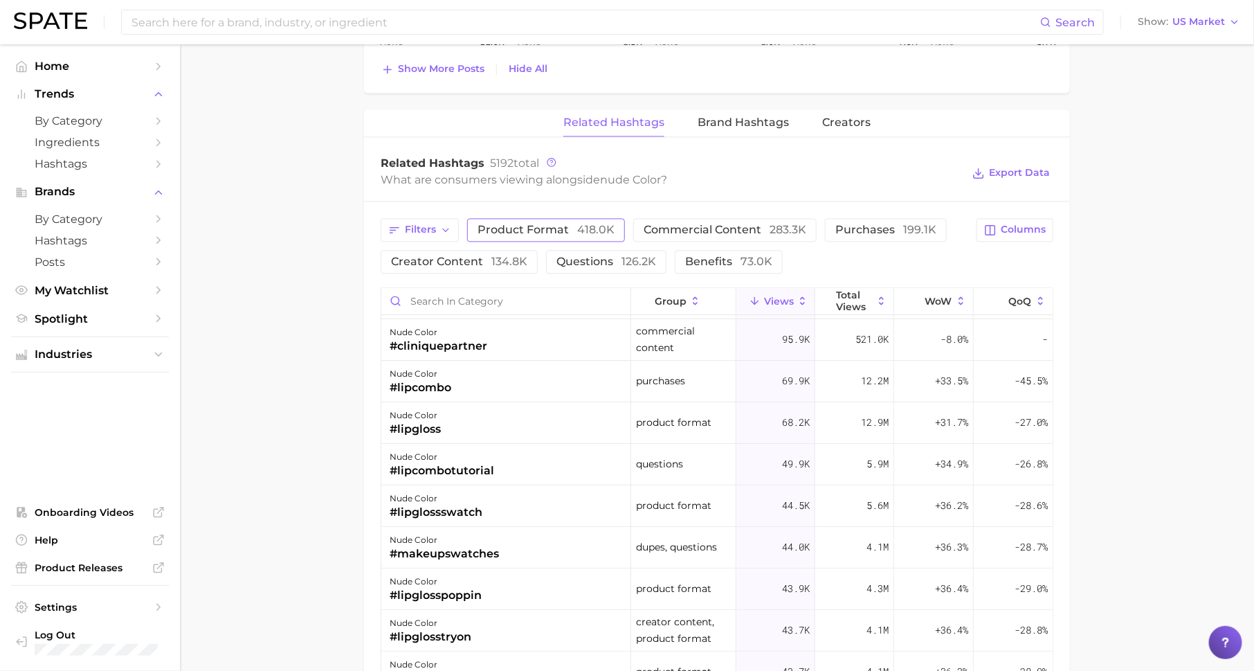
click at [558, 224] on span "product format 418.0k" at bounding box center [546, 229] width 137 height 11
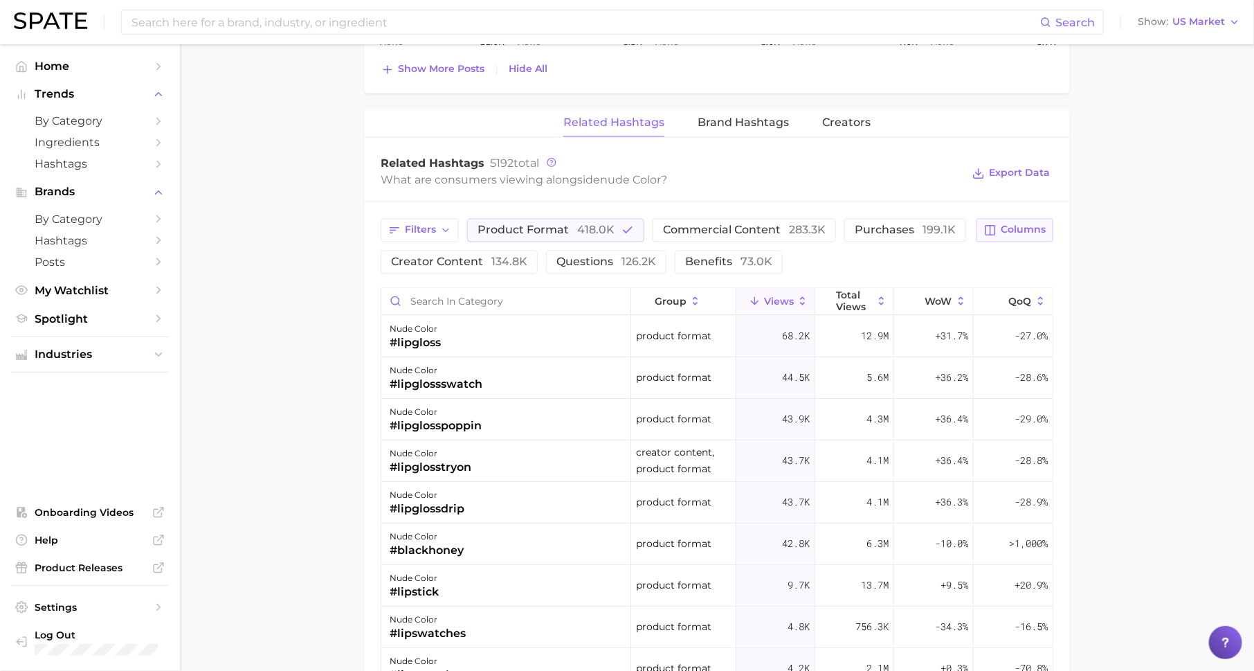
click at [1008, 230] on button "Columns" at bounding box center [1014, 230] width 77 height 24
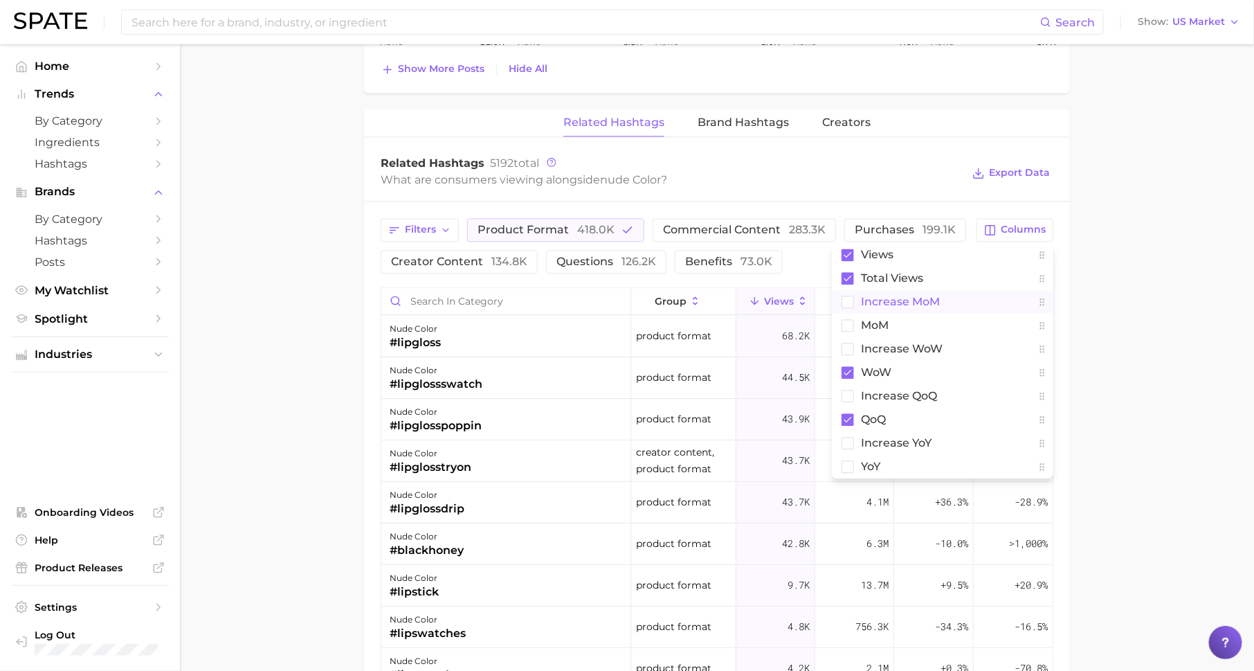
click at [938, 302] on button "increase MoM" at bounding box center [942, 302] width 221 height 24
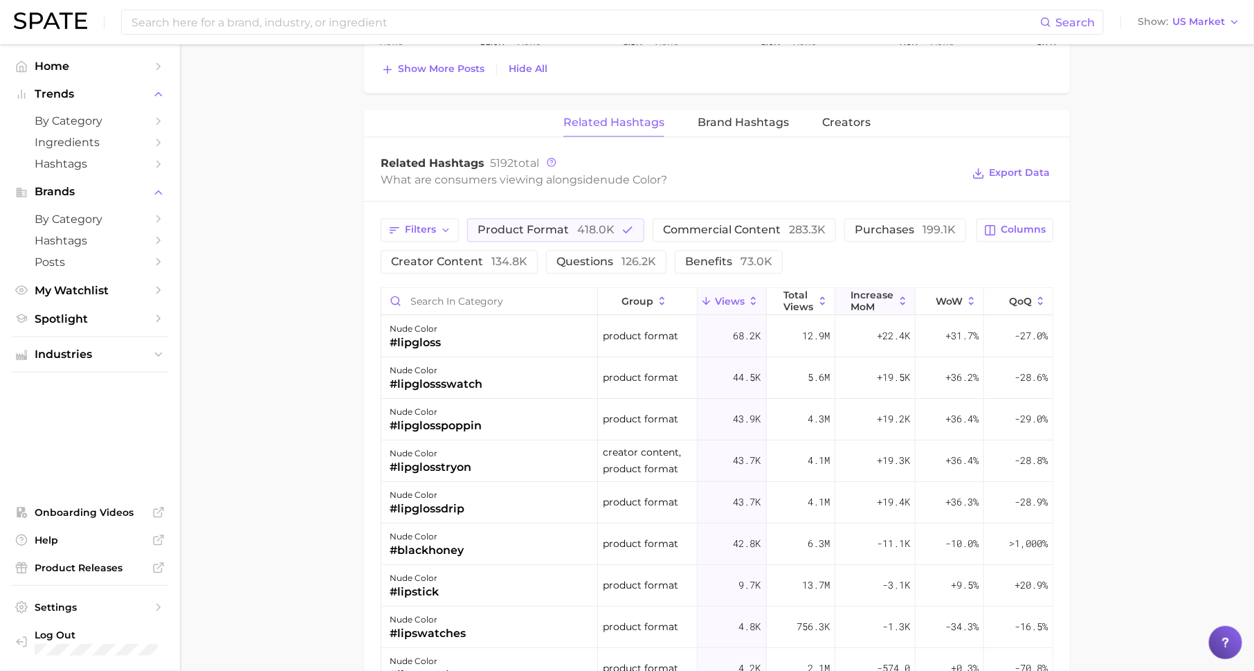
click at [876, 294] on span "increase MoM" at bounding box center [872, 300] width 43 height 22
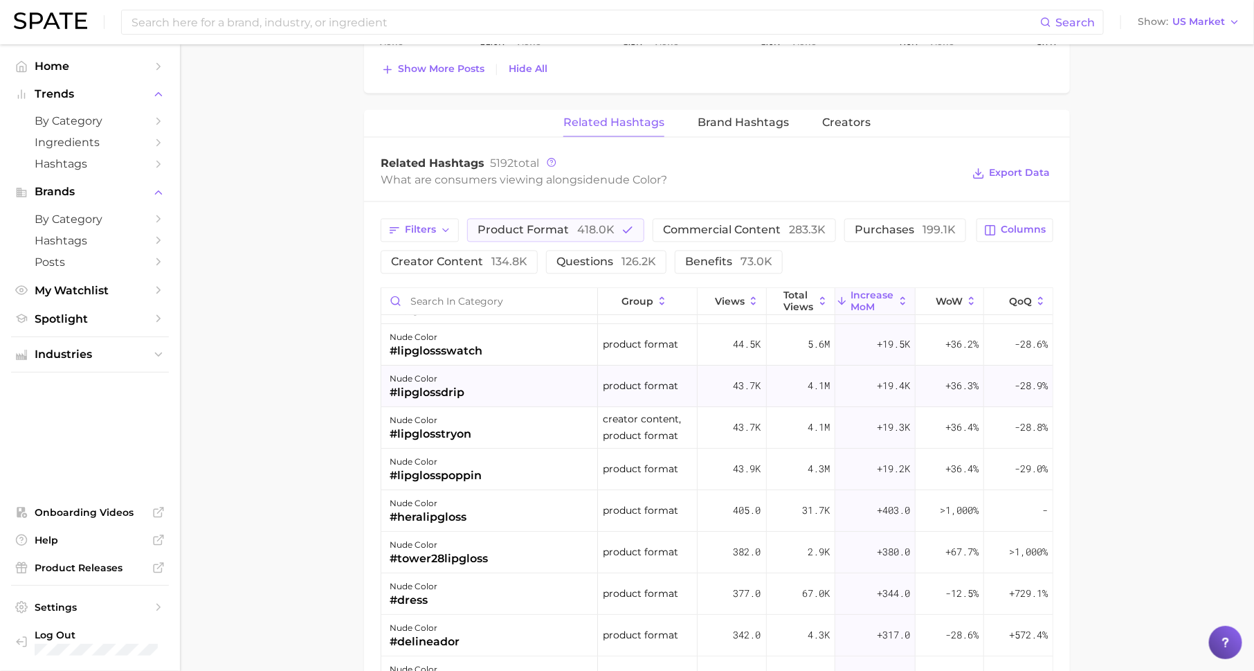
scroll to position [44, 0]
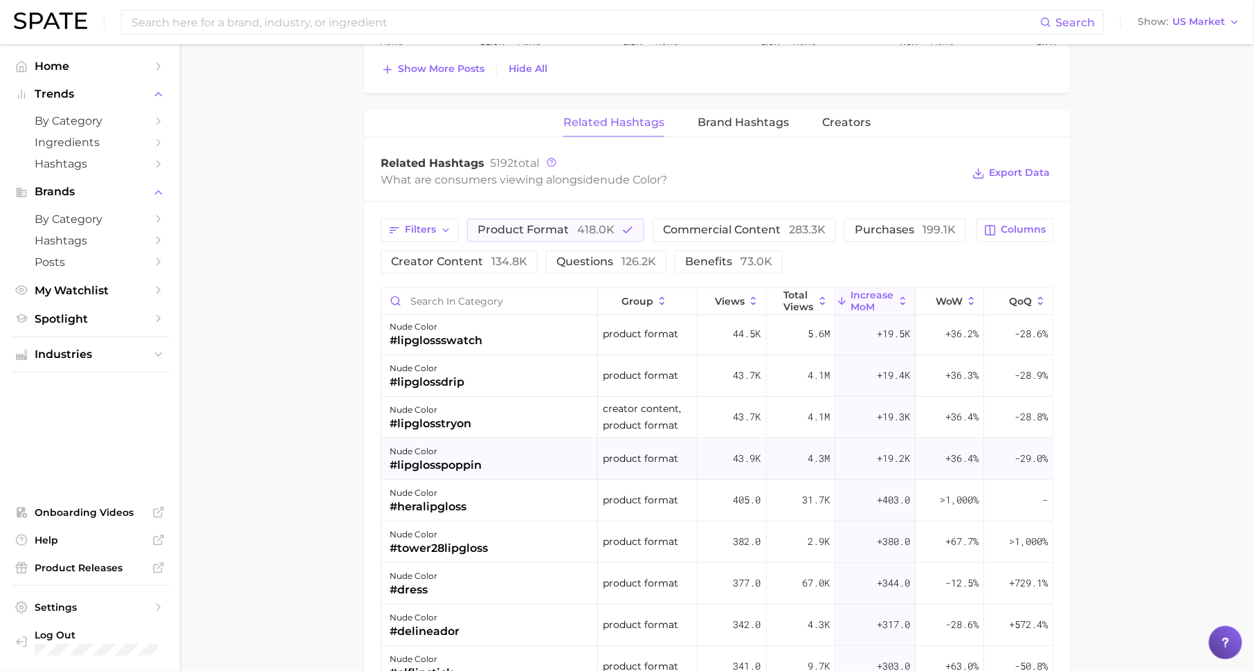
click at [462, 445] on div "nude color" at bounding box center [436, 451] width 92 height 17
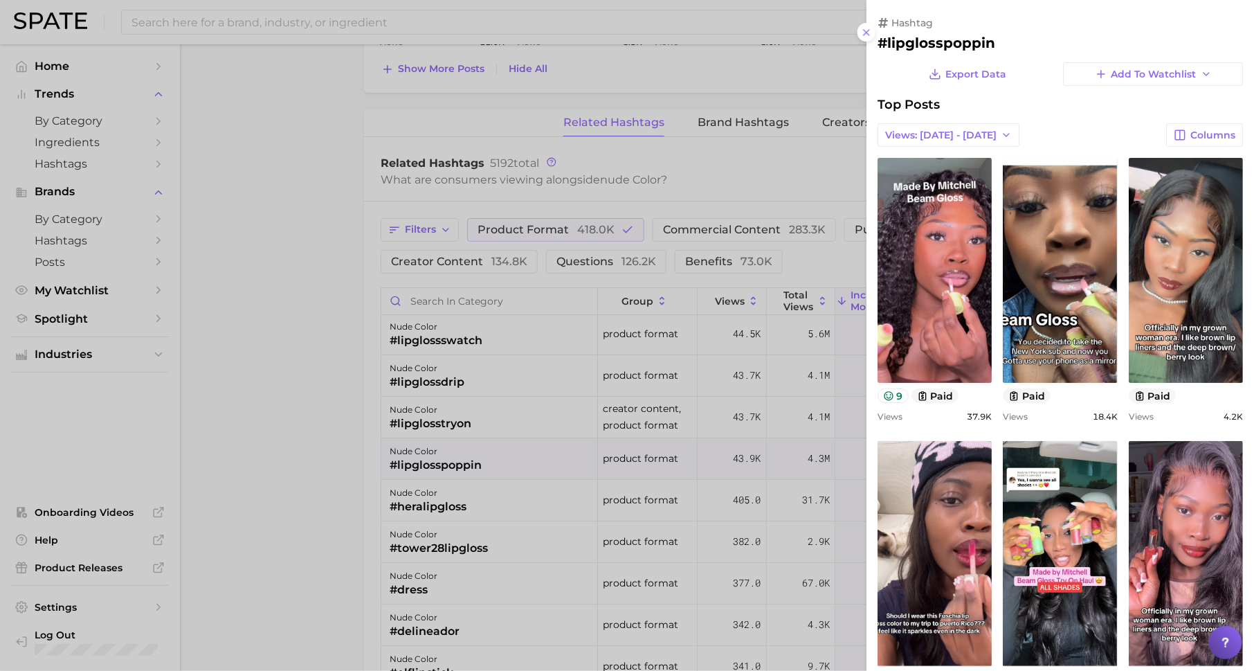
scroll to position [0, 0]
click at [648, 428] on div at bounding box center [627, 335] width 1254 height 671
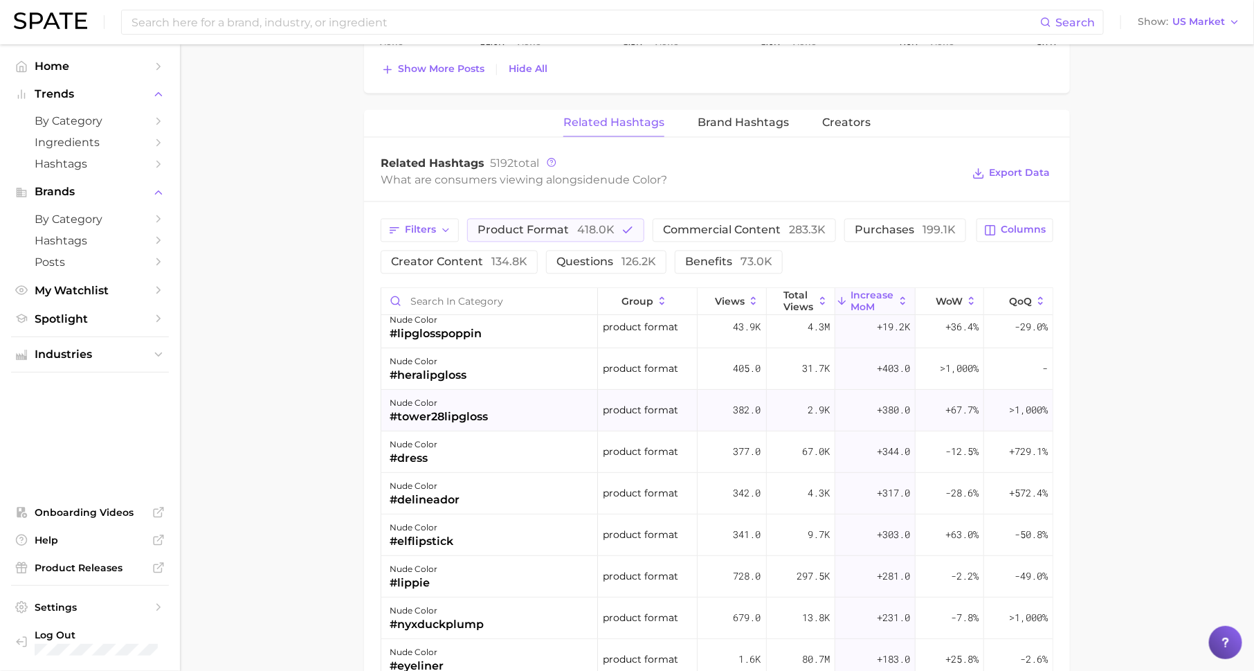
click at [531, 404] on div "nude color #tower28lipgloss" at bounding box center [489, 411] width 217 height 42
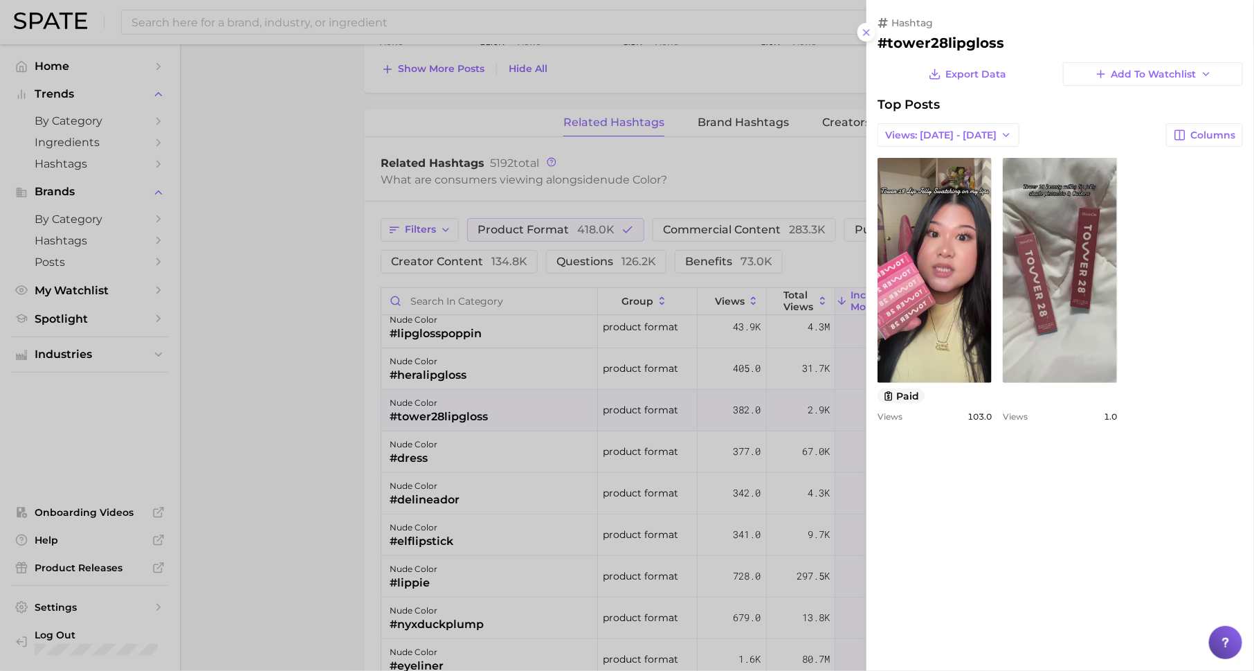
click at [604, 446] on div at bounding box center [627, 335] width 1254 height 671
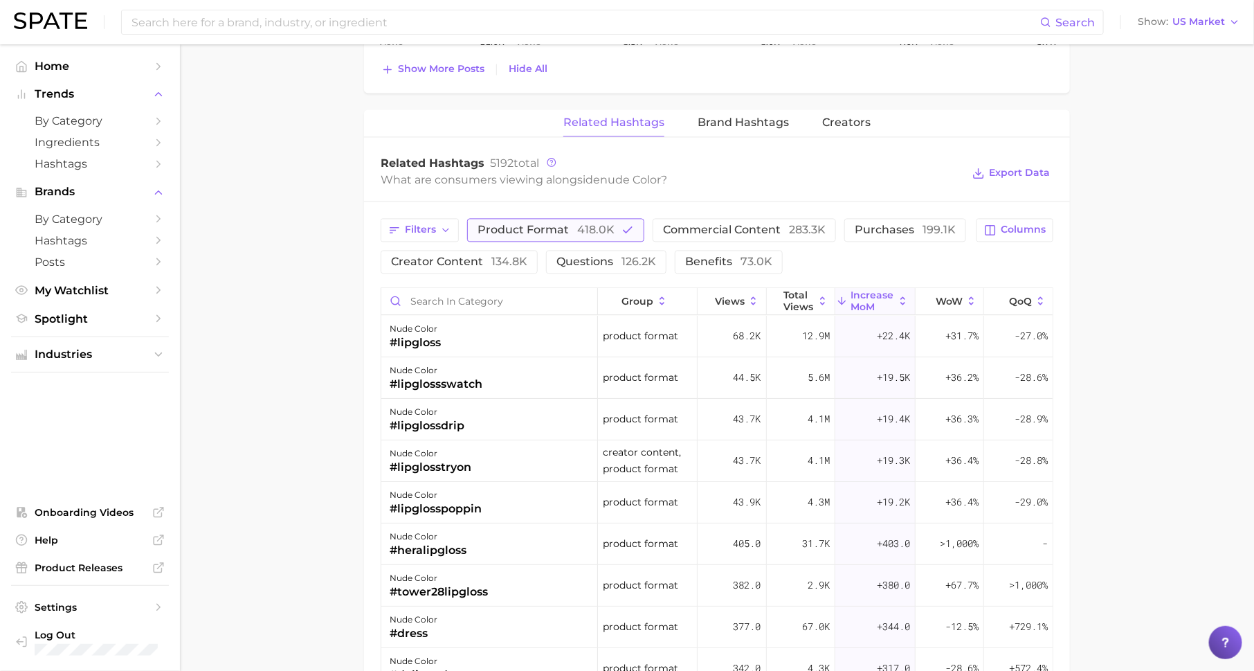
click at [558, 224] on span "product format 418.0k" at bounding box center [546, 229] width 137 height 11
